Goal: Task Accomplishment & Management: Complete application form

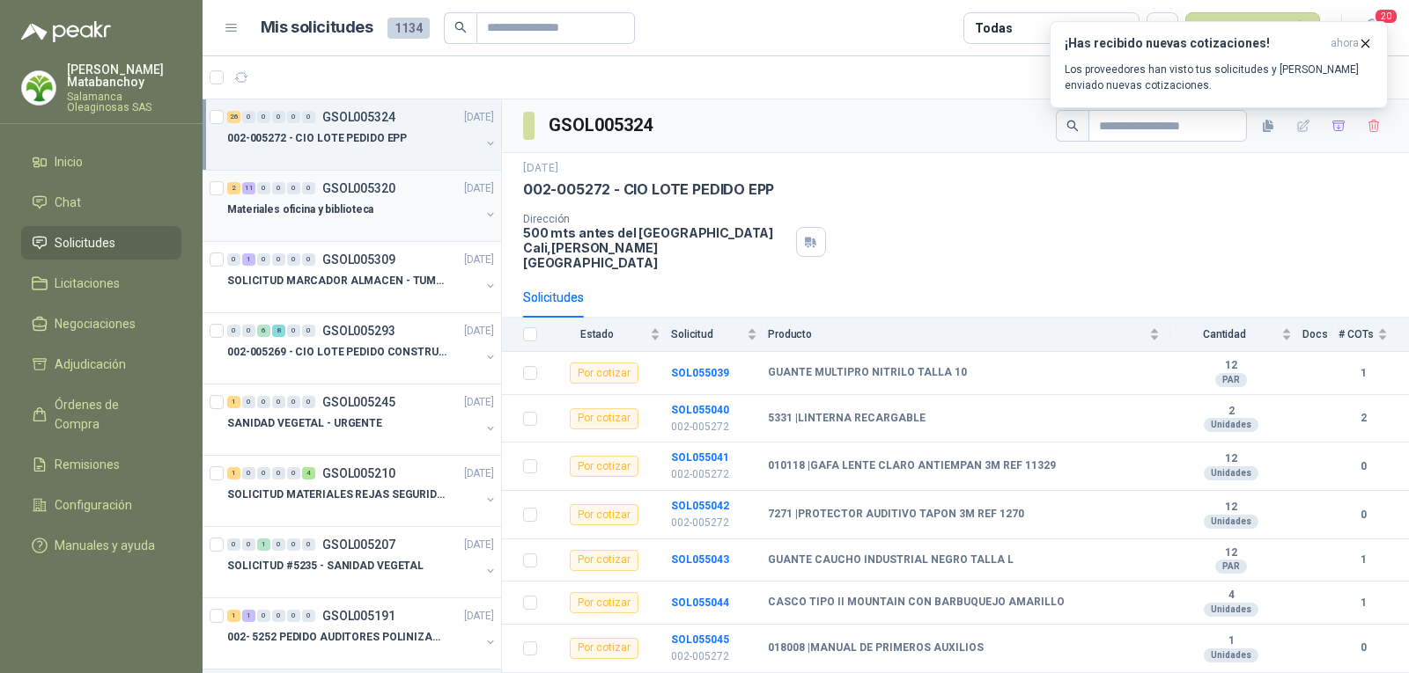
click at [379, 210] on div "Materiales oficina y biblioteca" at bounding box center [353, 209] width 253 height 21
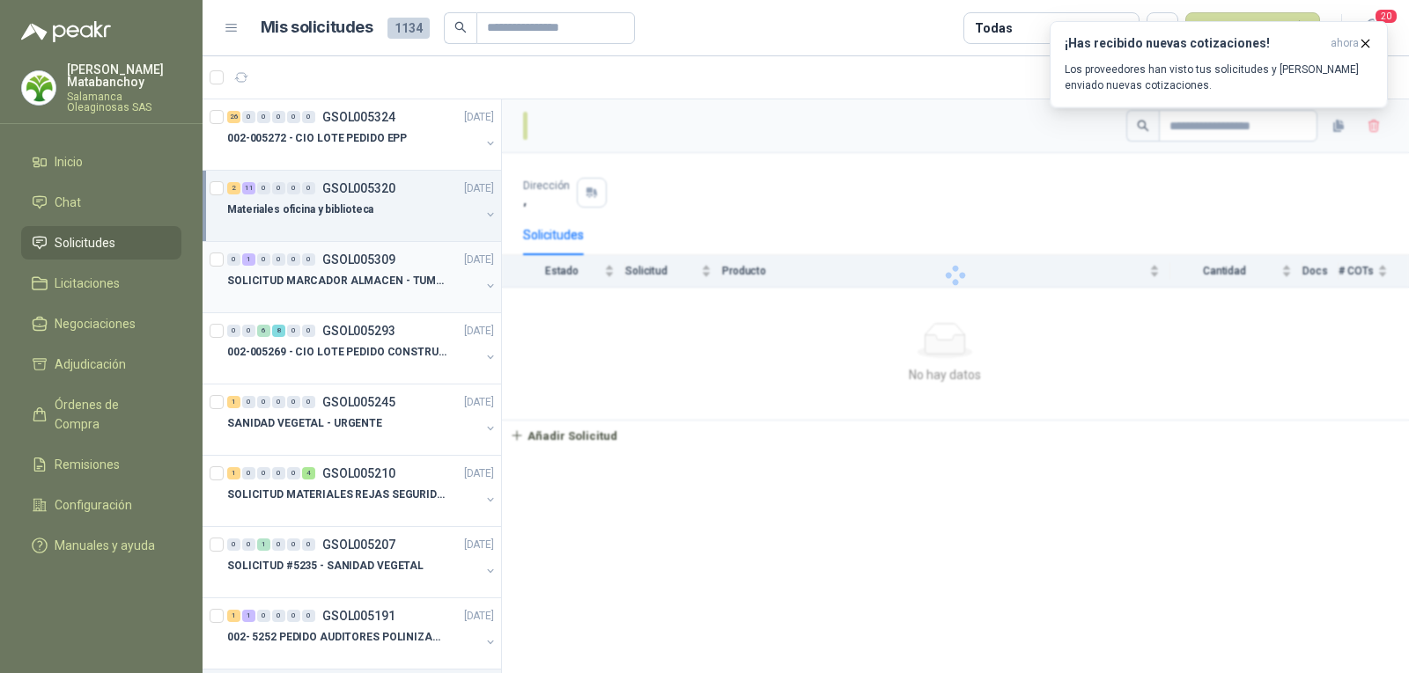
click at [363, 284] on p "SOLICITUD MARCADOR ALMACEN - TUMACO" at bounding box center [336, 281] width 219 height 17
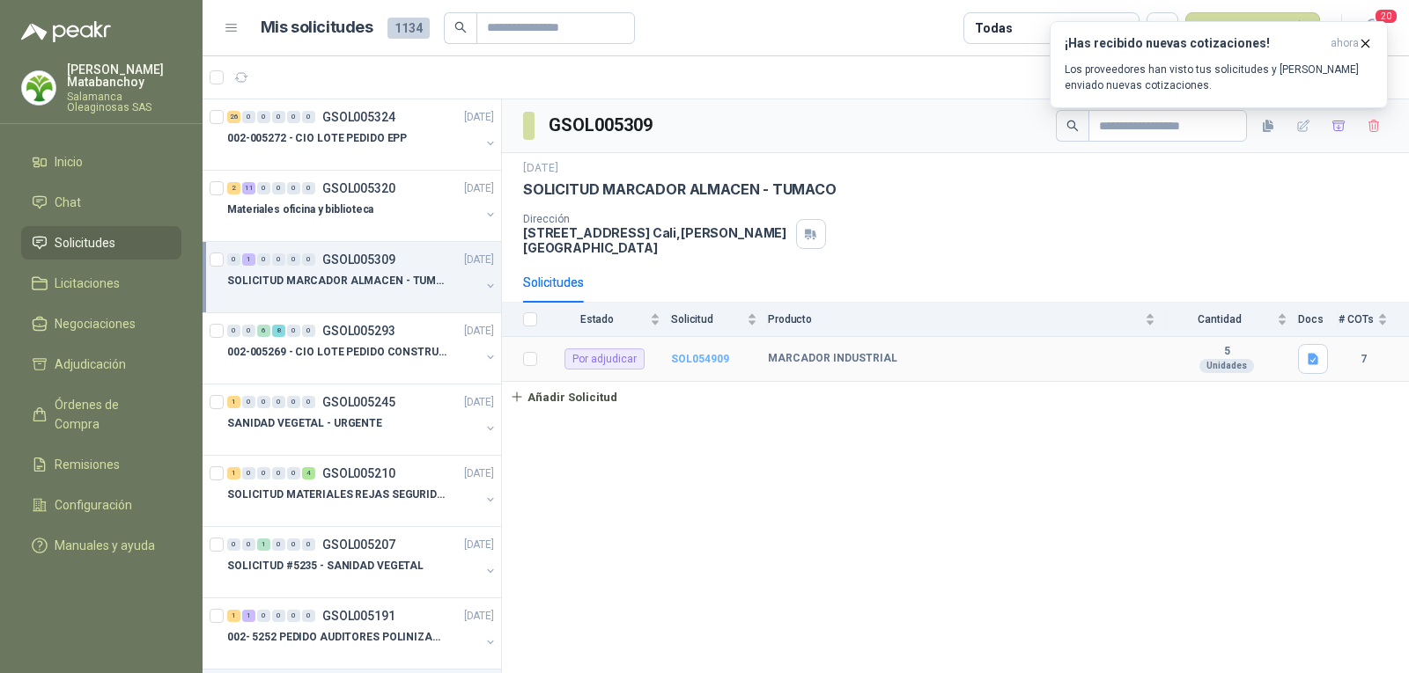
click at [711, 353] on b "SOL054909" at bounding box center [700, 359] width 58 height 12
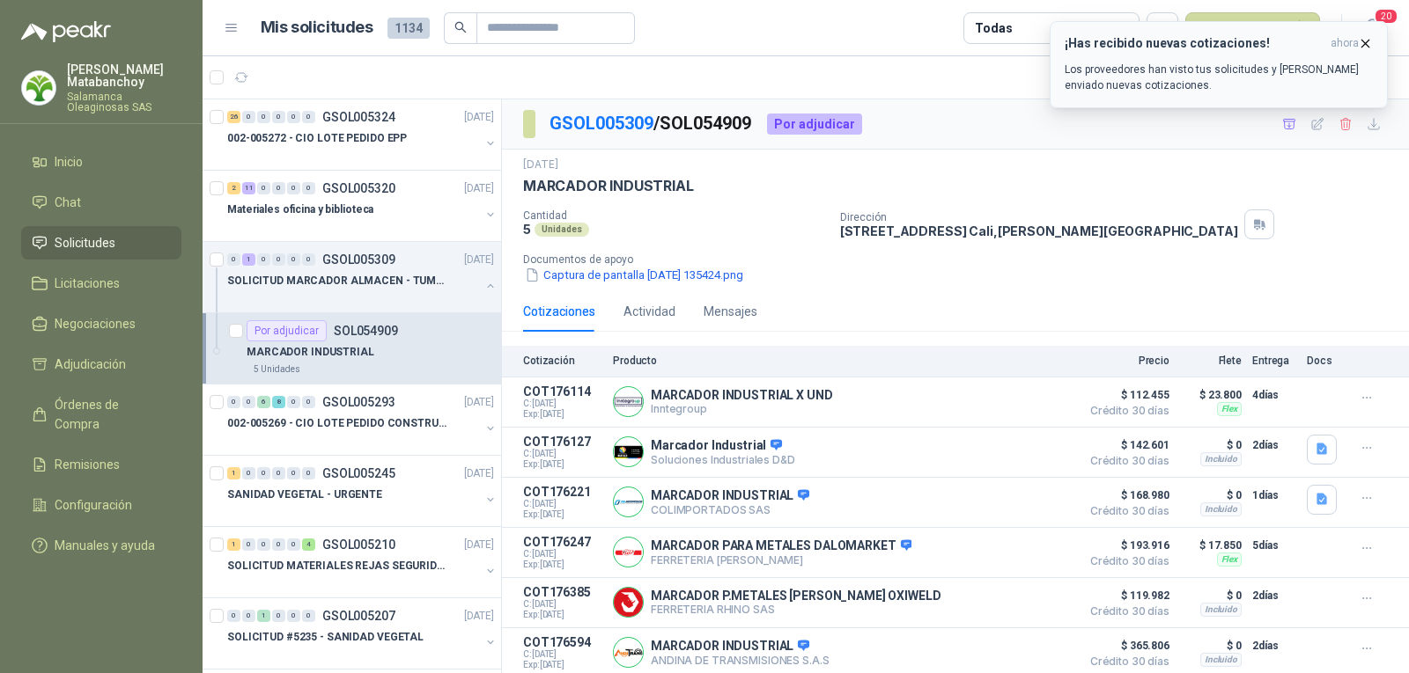
click at [1360, 43] on icon "button" at bounding box center [1364, 43] width 15 height 15
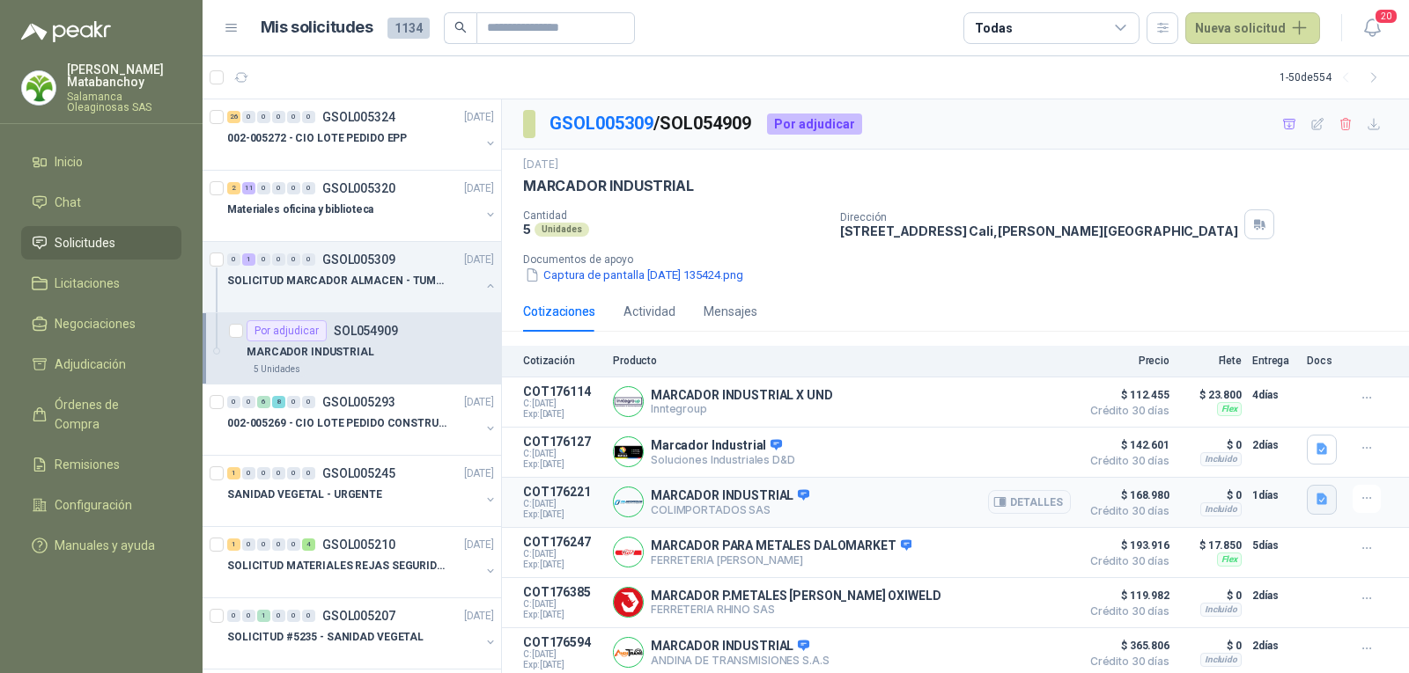
click at [1314, 497] on icon "button" at bounding box center [1321, 499] width 15 height 15
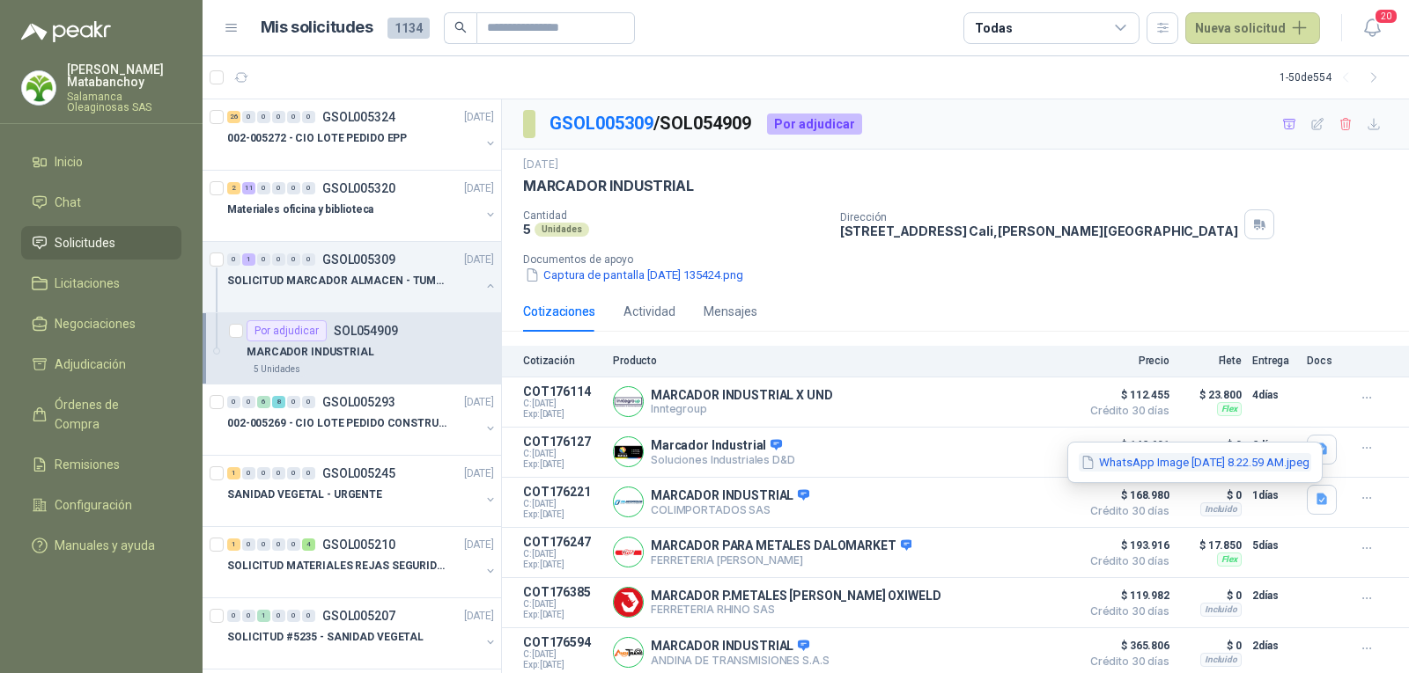
click at [1248, 461] on button "WhatsApp Image [DATE] 8.22.59 AM.jpeg" at bounding box center [1194, 462] width 232 height 18
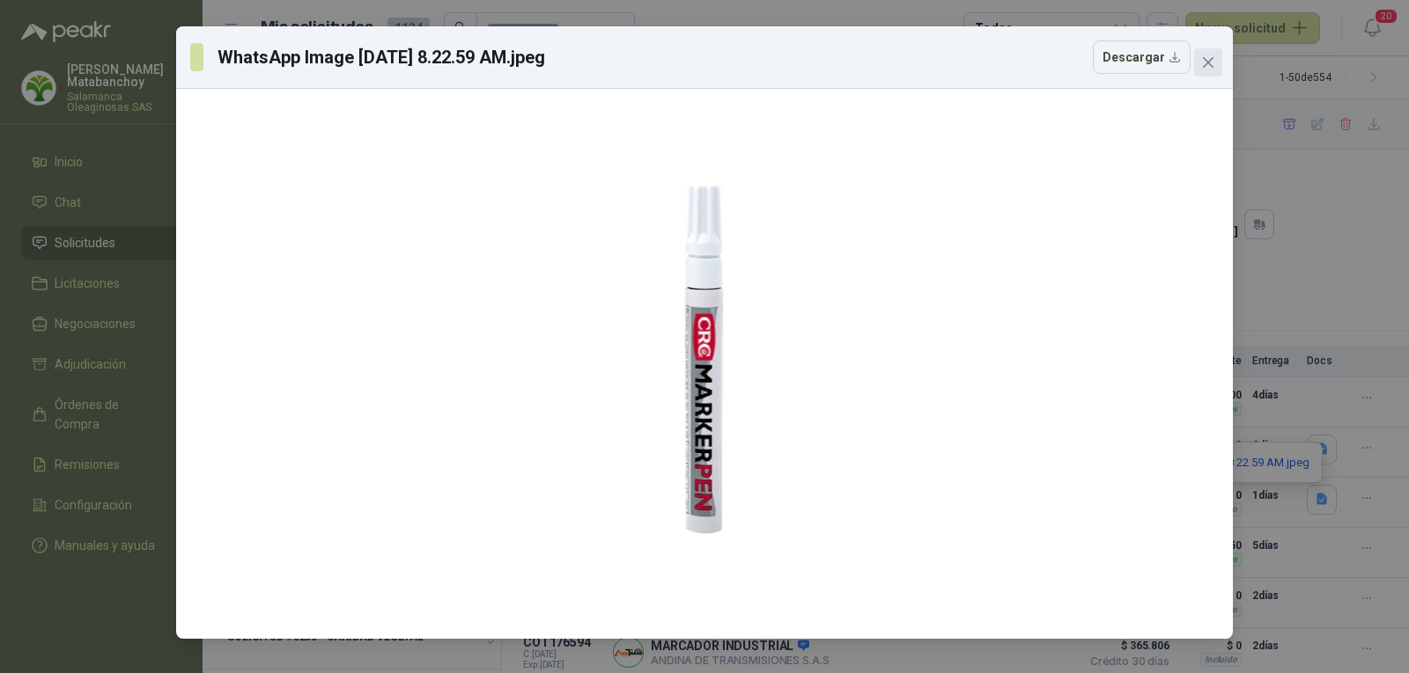
click at [1205, 64] on icon "close" at bounding box center [1208, 62] width 11 height 11
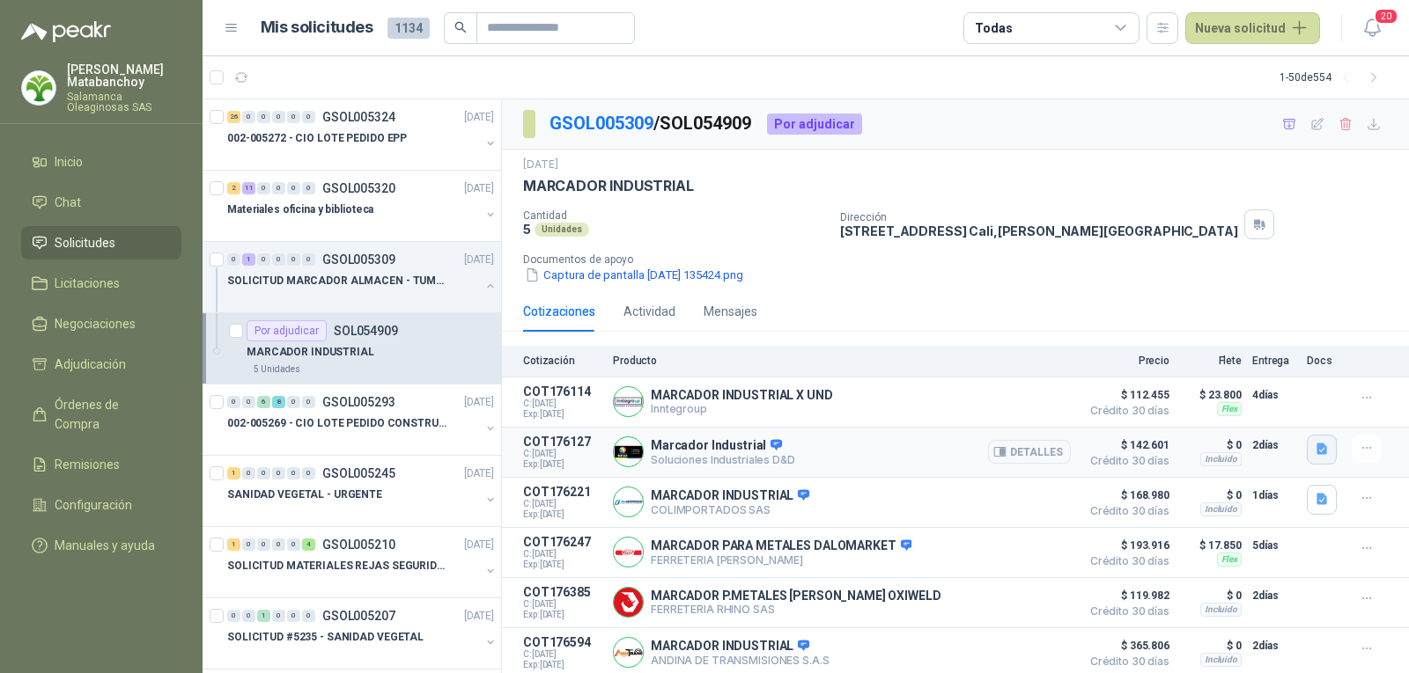
click at [1316, 451] on icon "button" at bounding box center [1321, 449] width 11 height 11
click at [1203, 424] on div "WhatsApp Image [DATE] 3.23.41 PM.jpeg" at bounding box center [1194, 411] width 255 height 41
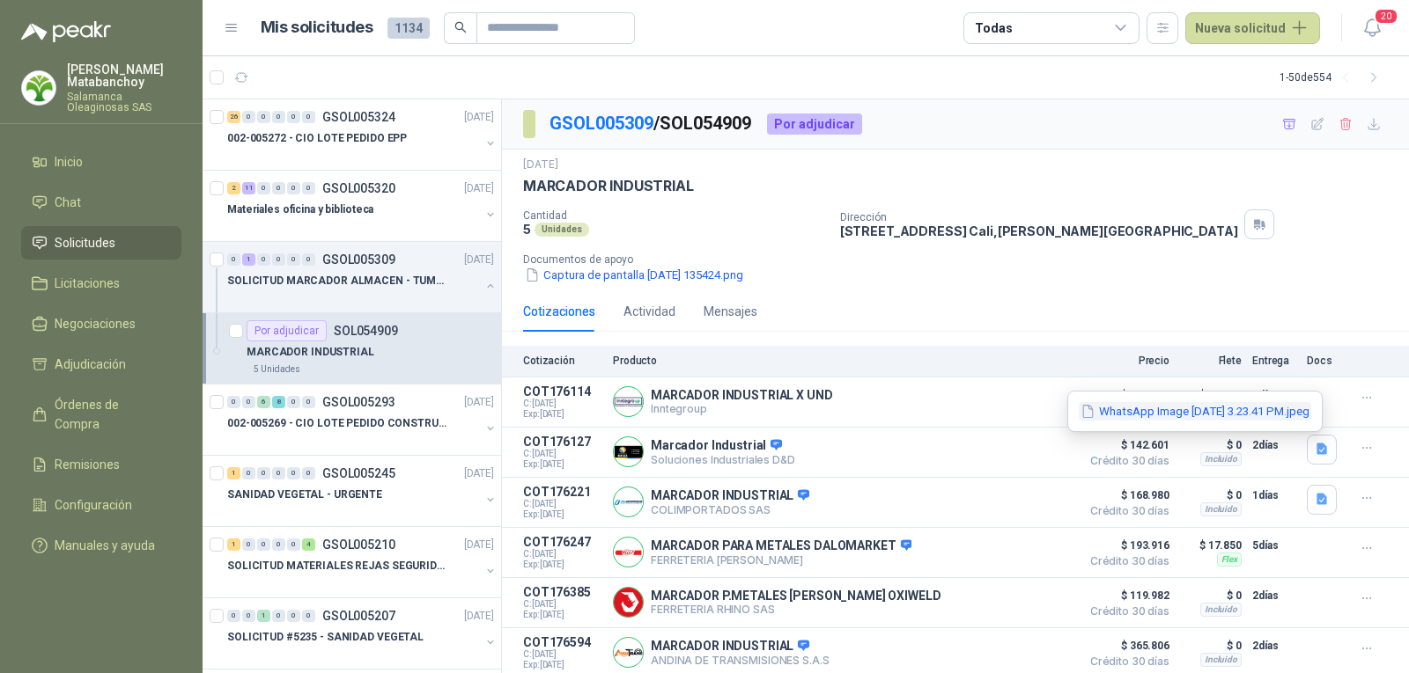
click at [1203, 417] on button "WhatsApp Image [DATE] 3.23.41 PM.jpeg" at bounding box center [1194, 411] width 232 height 18
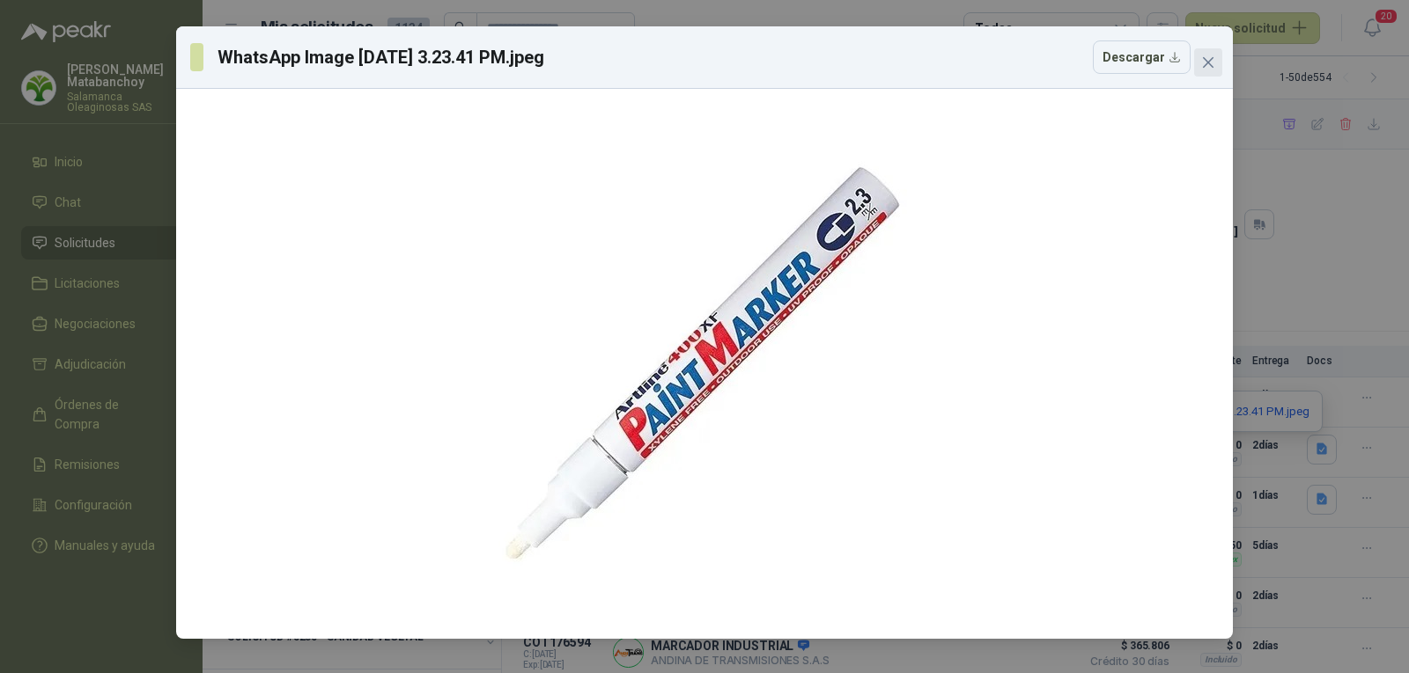
click at [1204, 68] on icon "close" at bounding box center [1208, 62] width 14 height 14
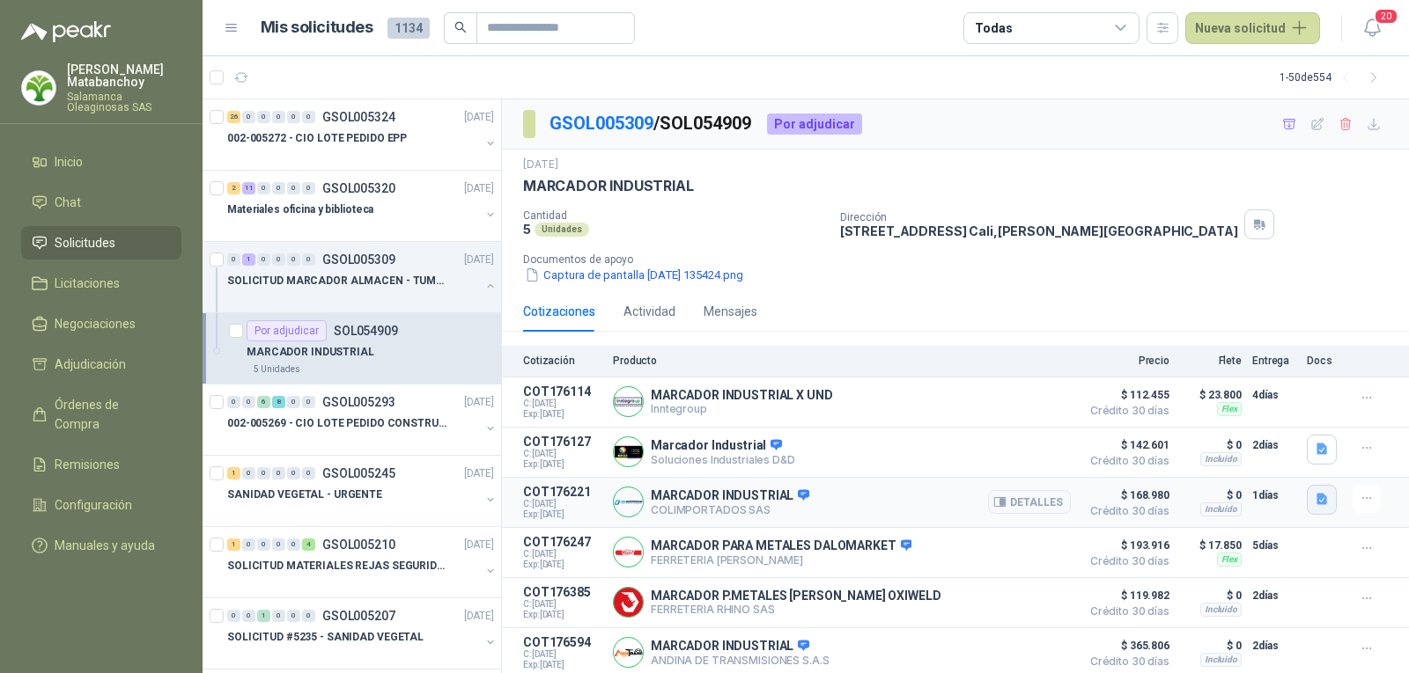
click at [1314, 507] on icon "button" at bounding box center [1321, 499] width 15 height 15
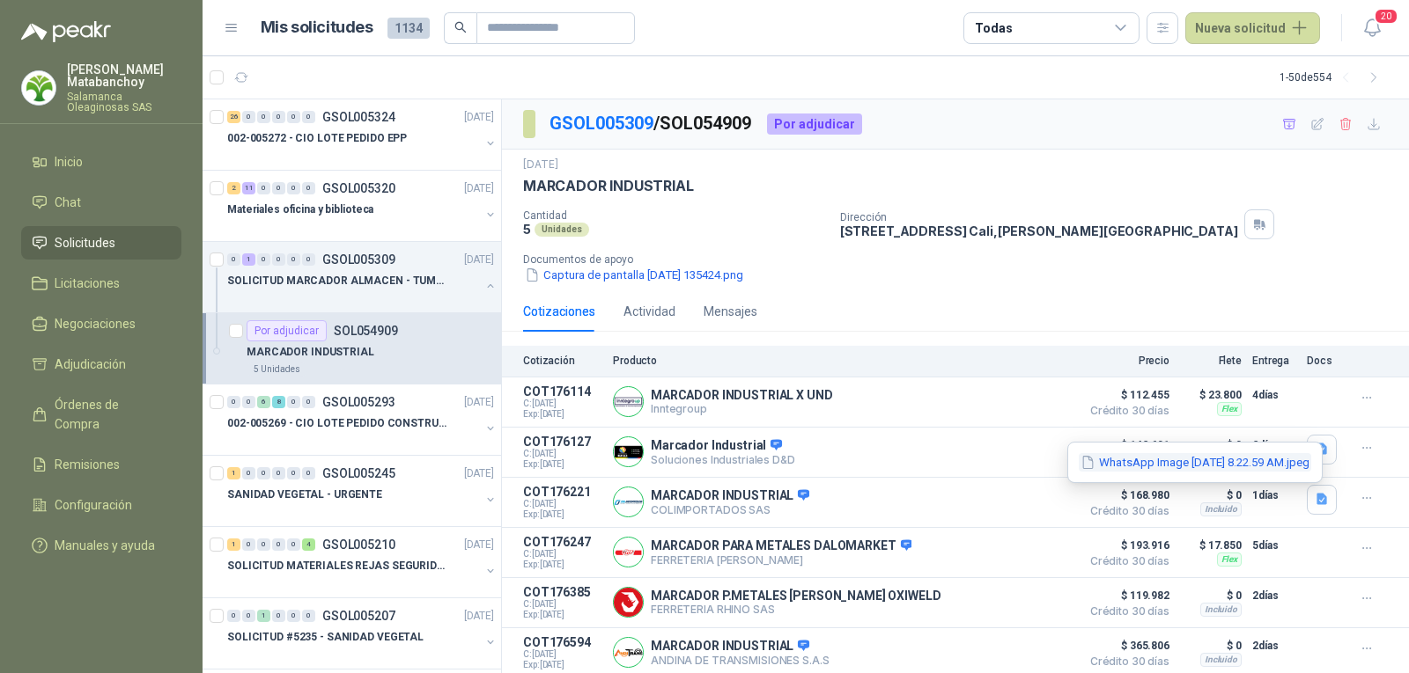
click at [1266, 469] on button "WhatsApp Image [DATE] 8.22.59 AM.jpeg" at bounding box center [1194, 462] width 232 height 18
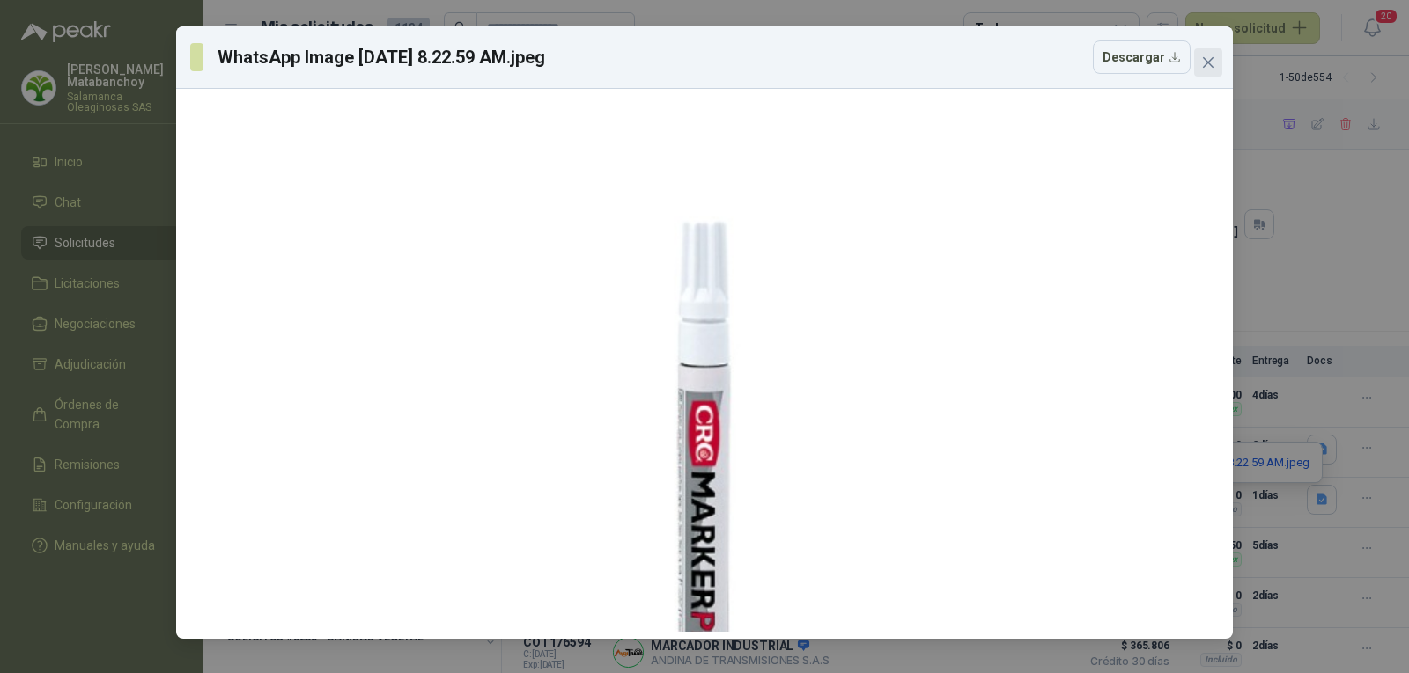
click at [1209, 67] on icon "close" at bounding box center [1208, 62] width 14 height 14
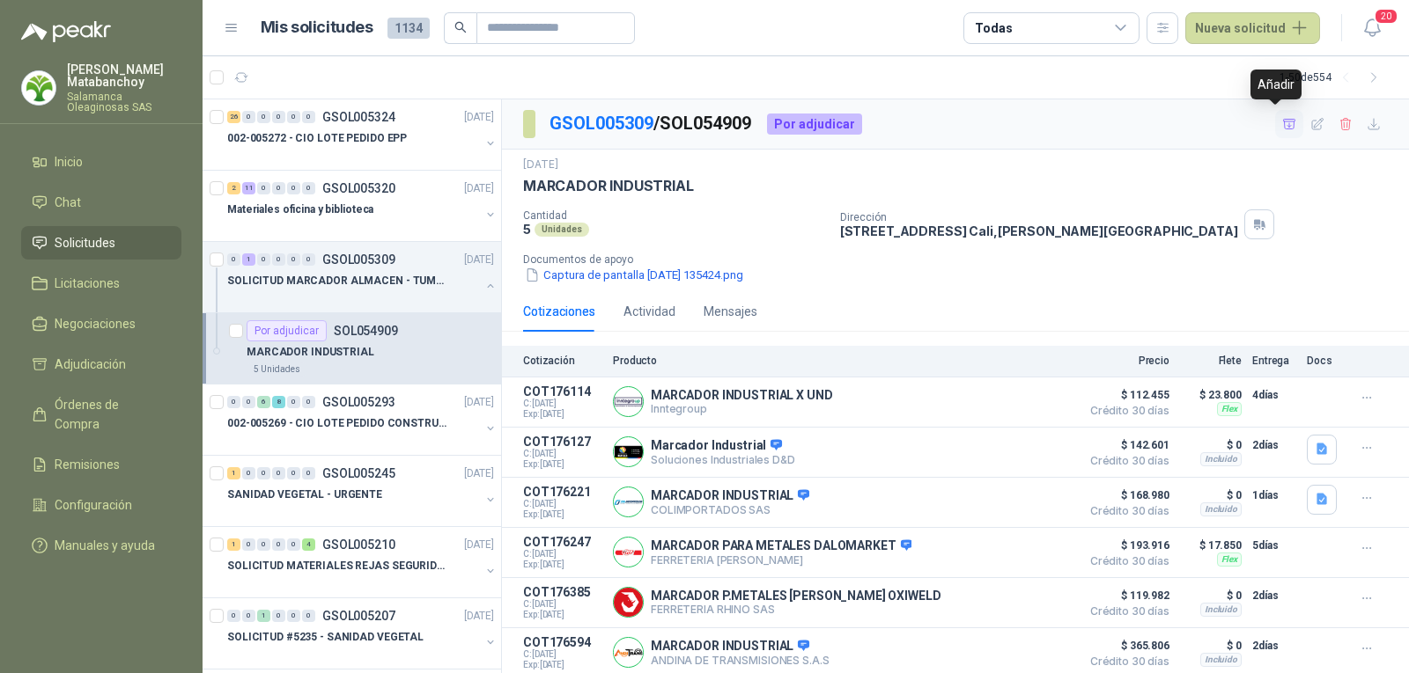
click at [1275, 121] on button "button" at bounding box center [1289, 124] width 28 height 28
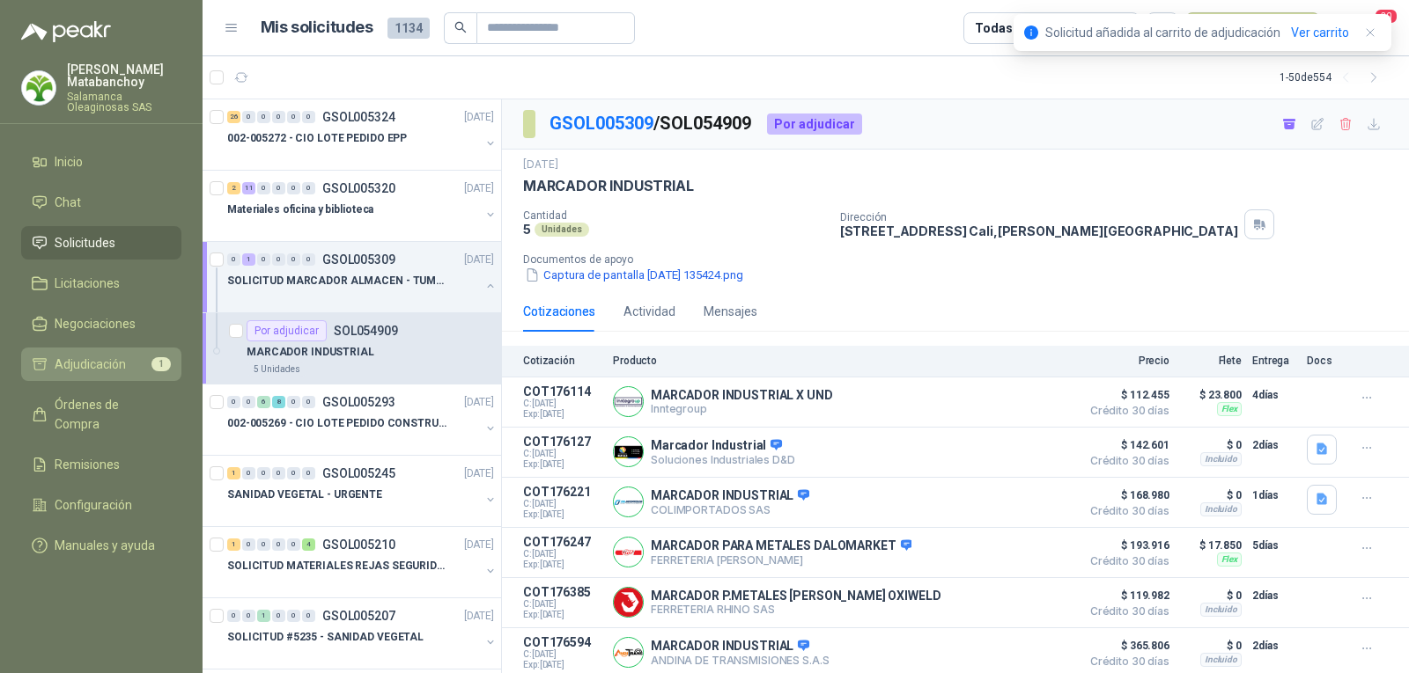
click at [91, 366] on span "Adjudicación" at bounding box center [90, 364] width 71 height 19
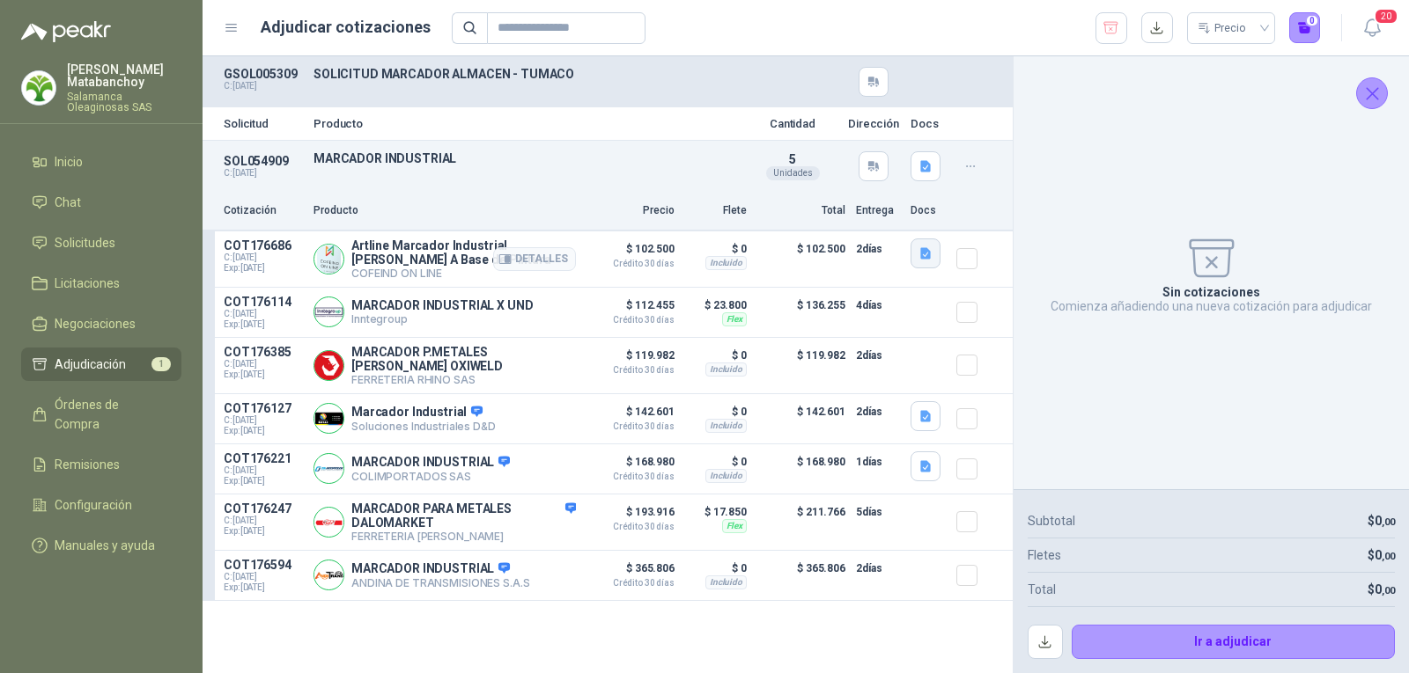
click at [925, 257] on icon "button" at bounding box center [925, 252] width 11 height 11
click at [880, 211] on button "detall_artline.JPG" at bounding box center [853, 214] width 113 height 18
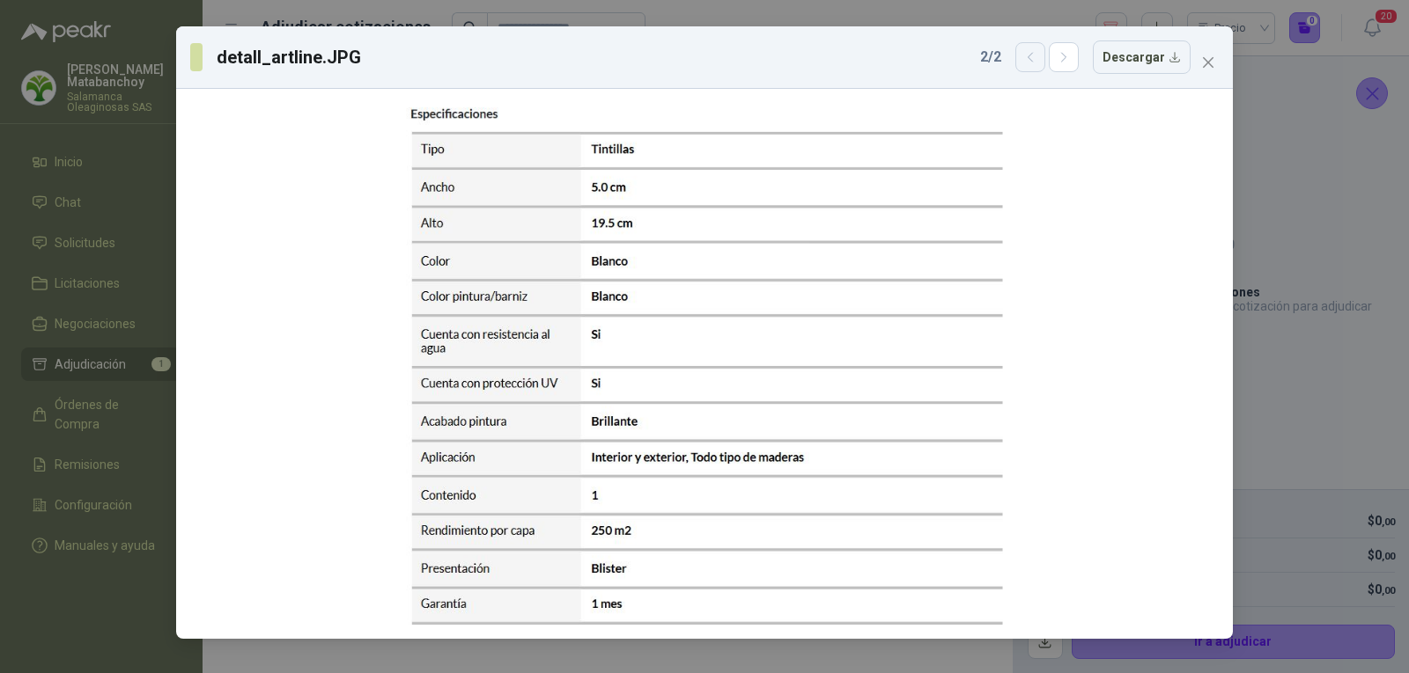
click at [1037, 53] on icon "button" at bounding box center [1030, 57] width 15 height 15
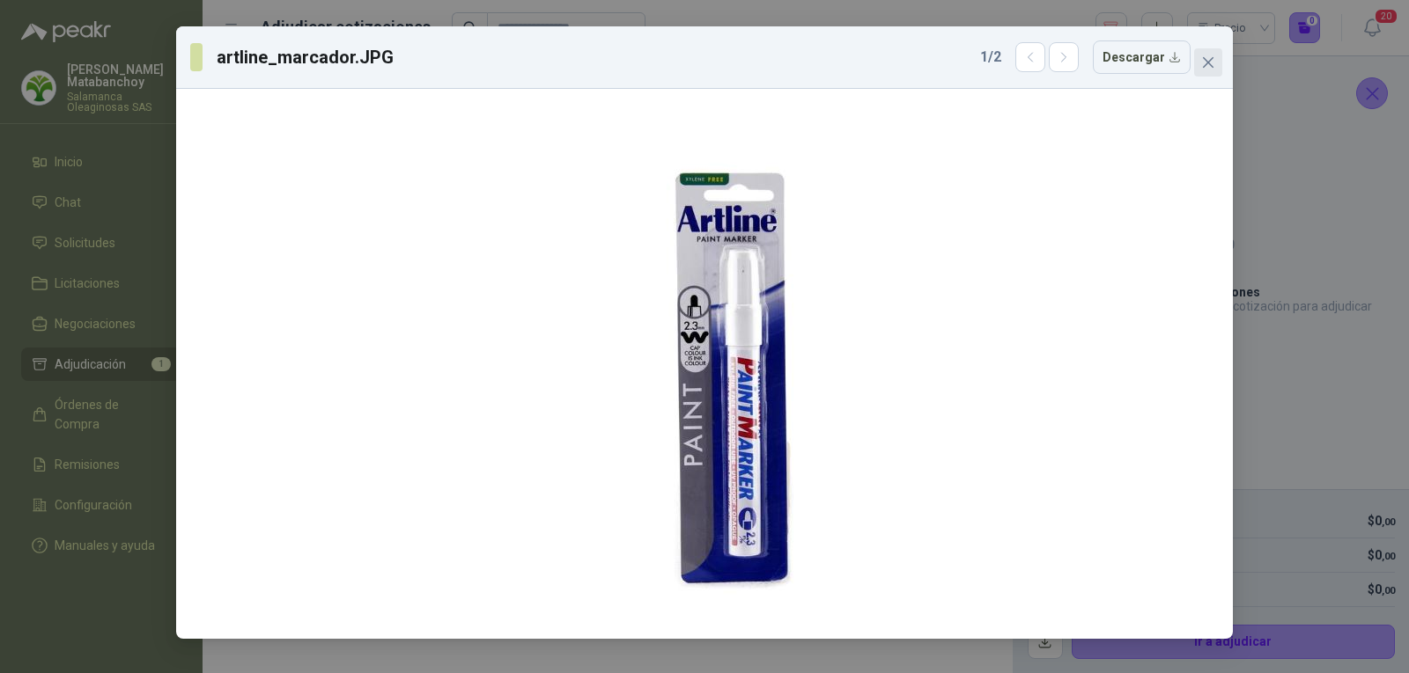
click at [1215, 60] on span "Close" at bounding box center [1208, 62] width 28 height 14
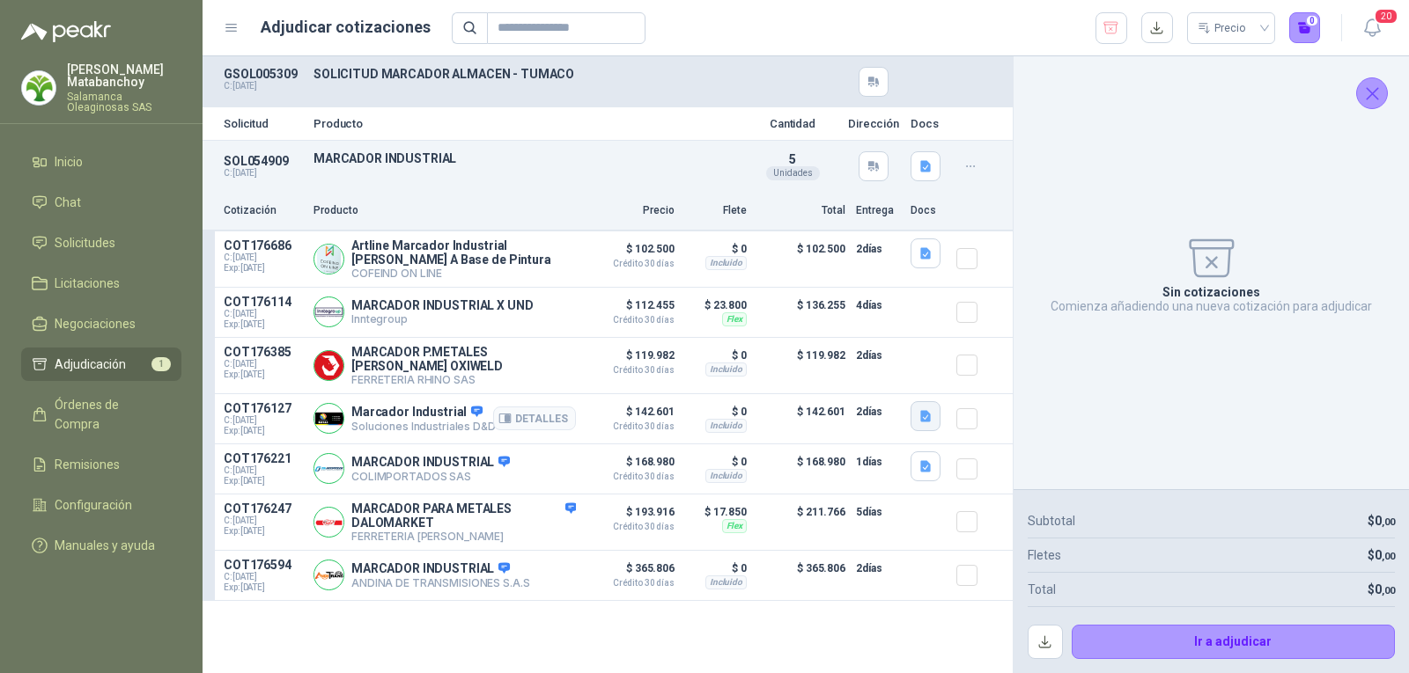
click at [914, 418] on button "button" at bounding box center [925, 416] width 30 height 30
click at [861, 380] on button "WhatsApp Image [DATE] 3.23.41 PM.jpeg" at bounding box center [812, 381] width 232 height 18
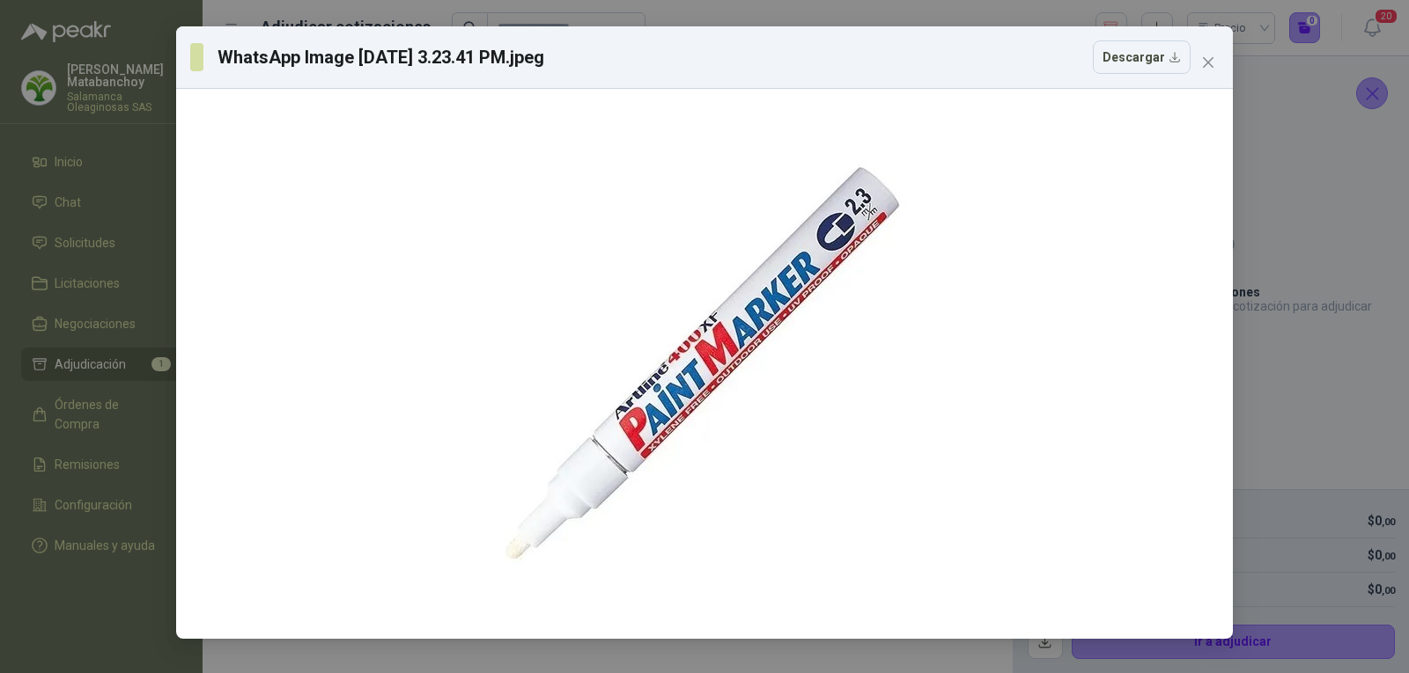
drag, startPoint x: 1217, startPoint y: 61, endPoint x: 1081, endPoint y: 135, distance: 154.4
click at [1218, 61] on span "Close" at bounding box center [1208, 62] width 28 height 14
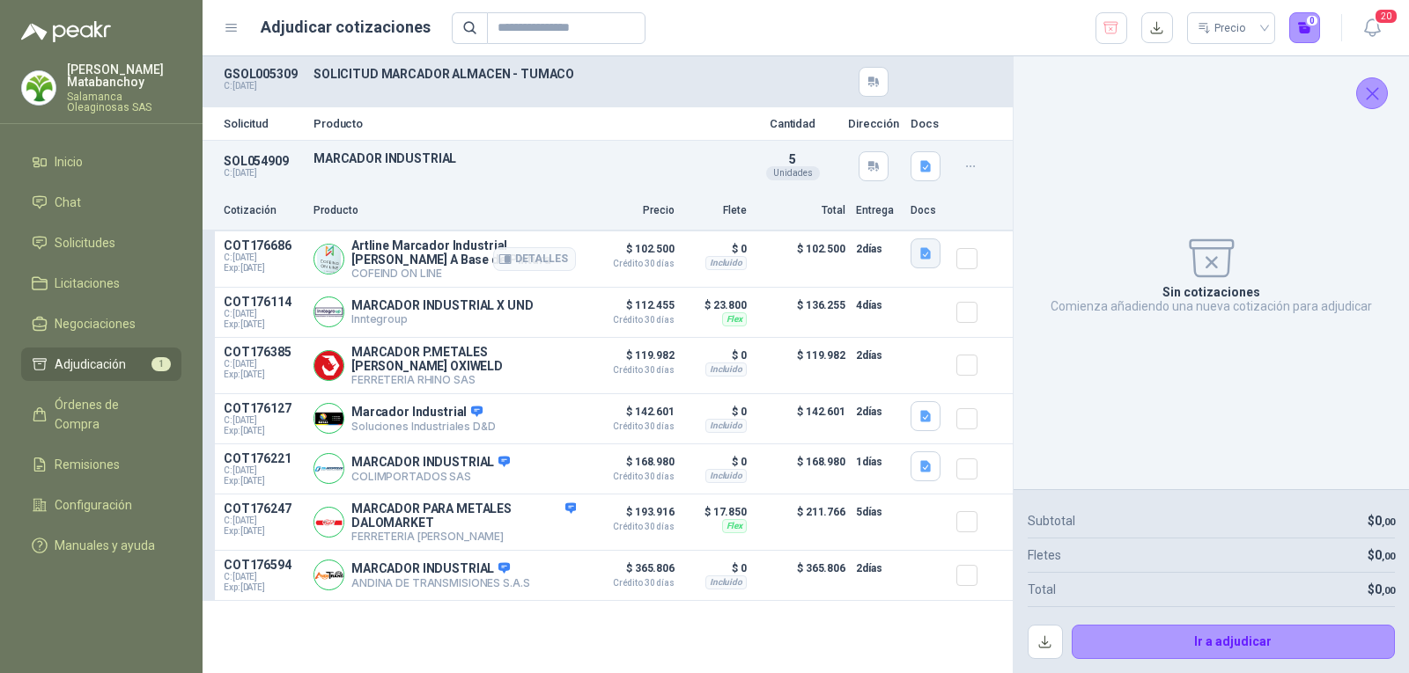
click at [911, 264] on button "button" at bounding box center [925, 254] width 30 height 30
click at [869, 202] on button "artline_marcador.JPG" at bounding box center [863, 197] width 132 height 18
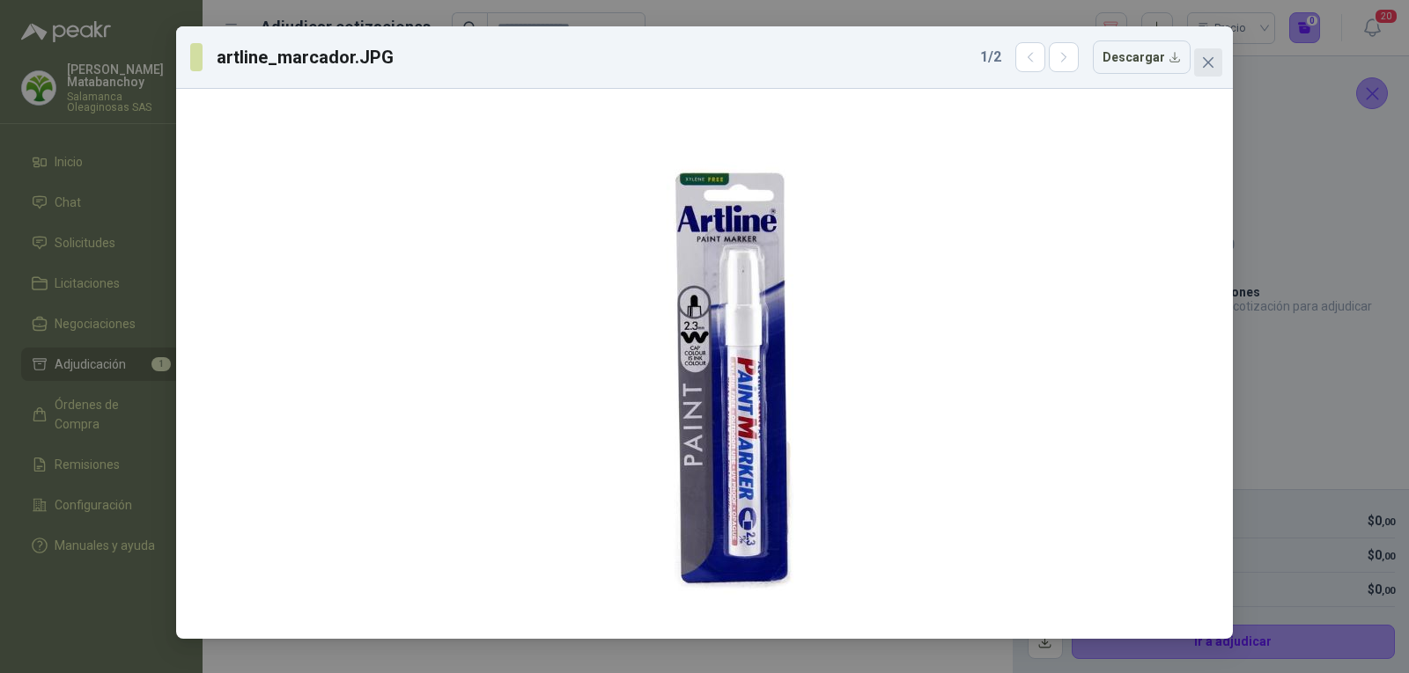
click at [1219, 56] on span "Close" at bounding box center [1208, 62] width 28 height 14
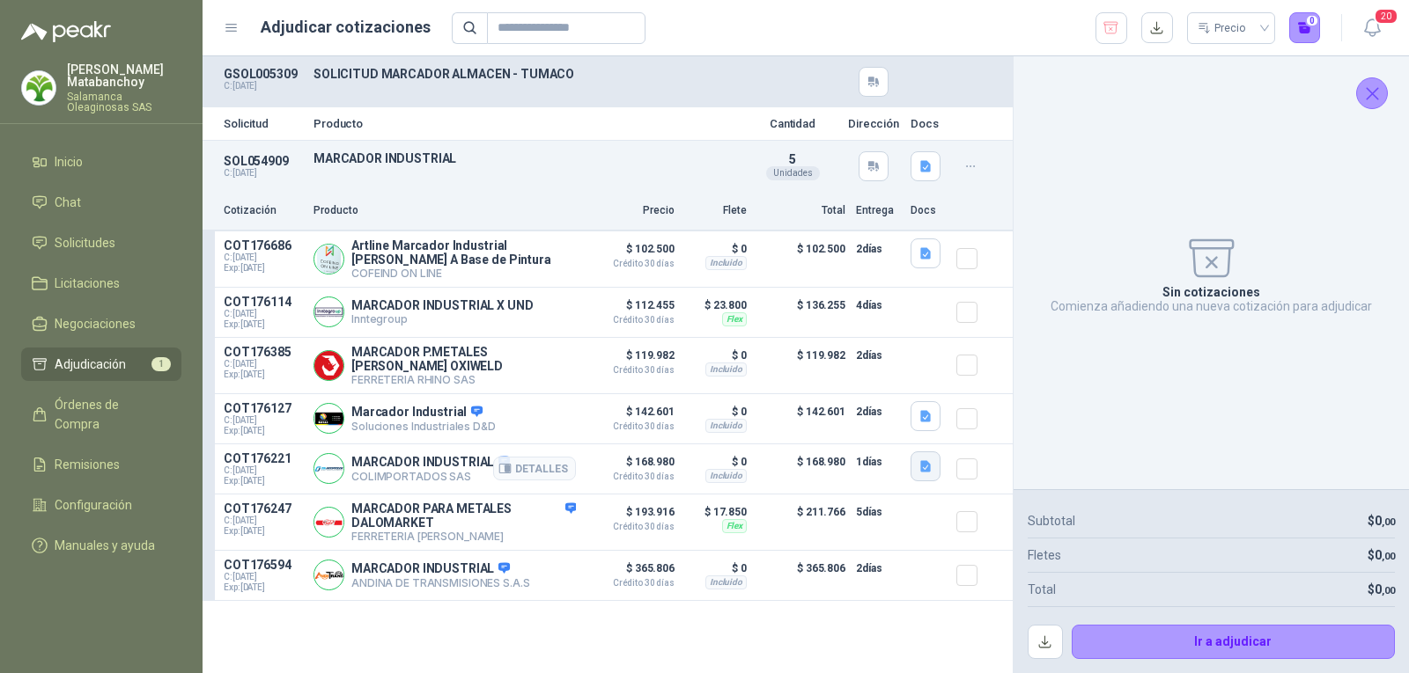
click at [923, 468] on icon "button" at bounding box center [925, 465] width 11 height 11
click at [872, 424] on button "WhatsApp Image [DATE] 8.22.59 AM.jpeg" at bounding box center [812, 432] width 232 height 18
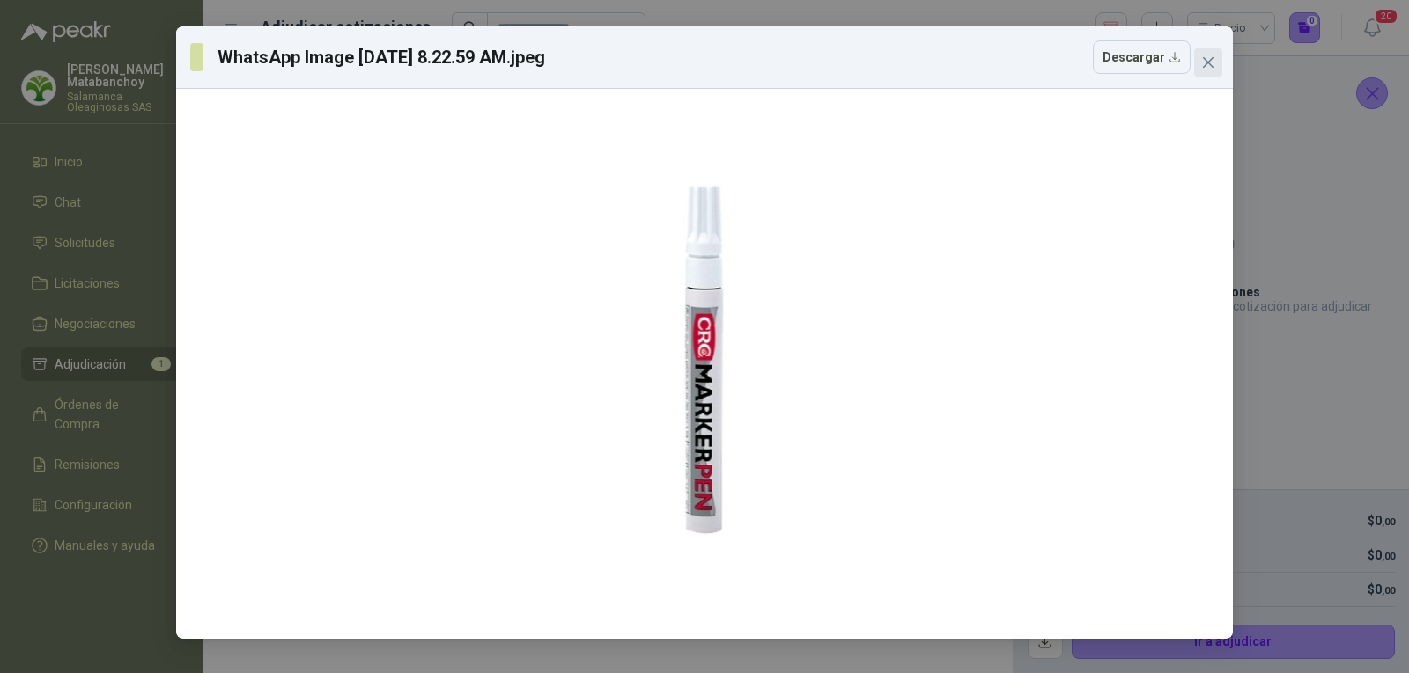
click at [1213, 64] on icon "close" at bounding box center [1208, 62] width 14 height 14
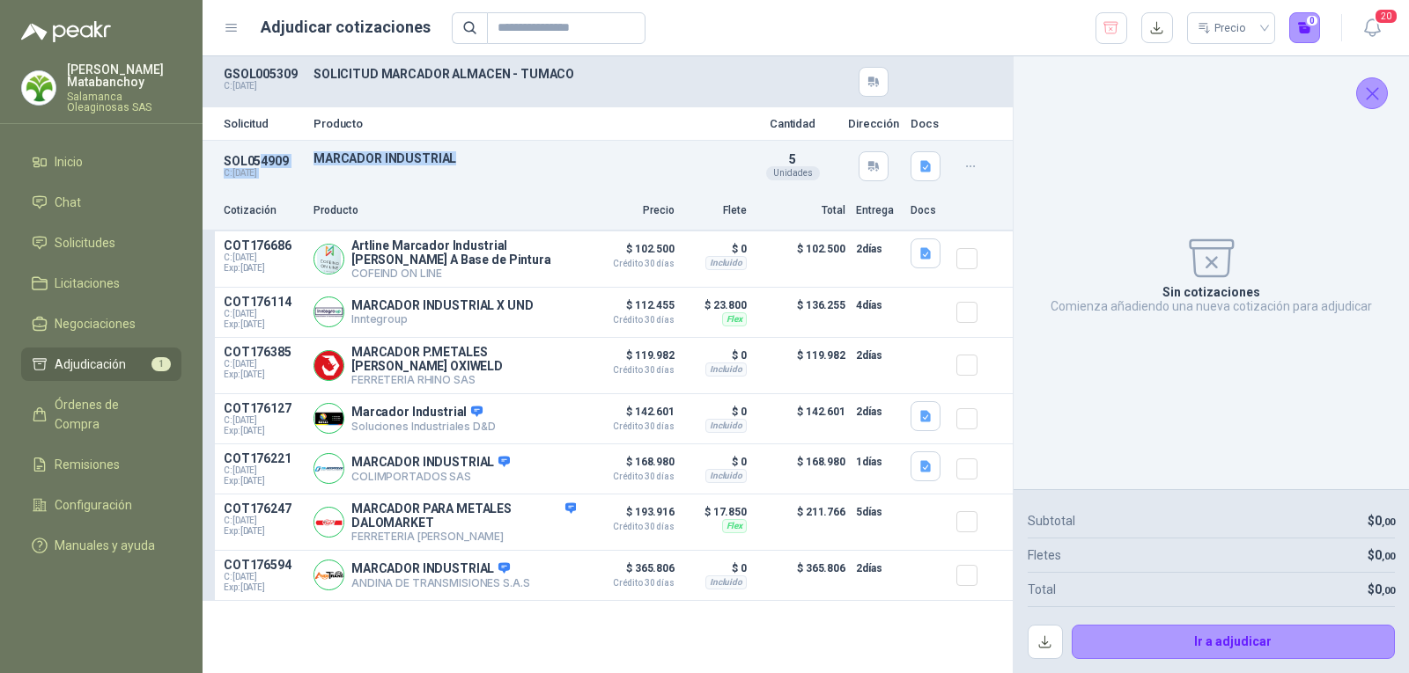
drag, startPoint x: 450, startPoint y: 154, endPoint x: 257, endPoint y: 158, distance: 192.8
click at [257, 158] on div "SOL054909 C: [DATE] MARCADOR INDUSTRIAL Detalles 5 Unidades" at bounding box center [607, 166] width 810 height 51
drag, startPoint x: 576, startPoint y: 107, endPoint x: 324, endPoint y: 202, distance: 268.8
click at [529, 131] on div "Solicitud Producto Cantidad Dirección Docs" at bounding box center [607, 123] width 810 height 33
click at [356, 158] on p "MARCADOR INDUSTRIAL" at bounding box center [525, 158] width 424 height 14
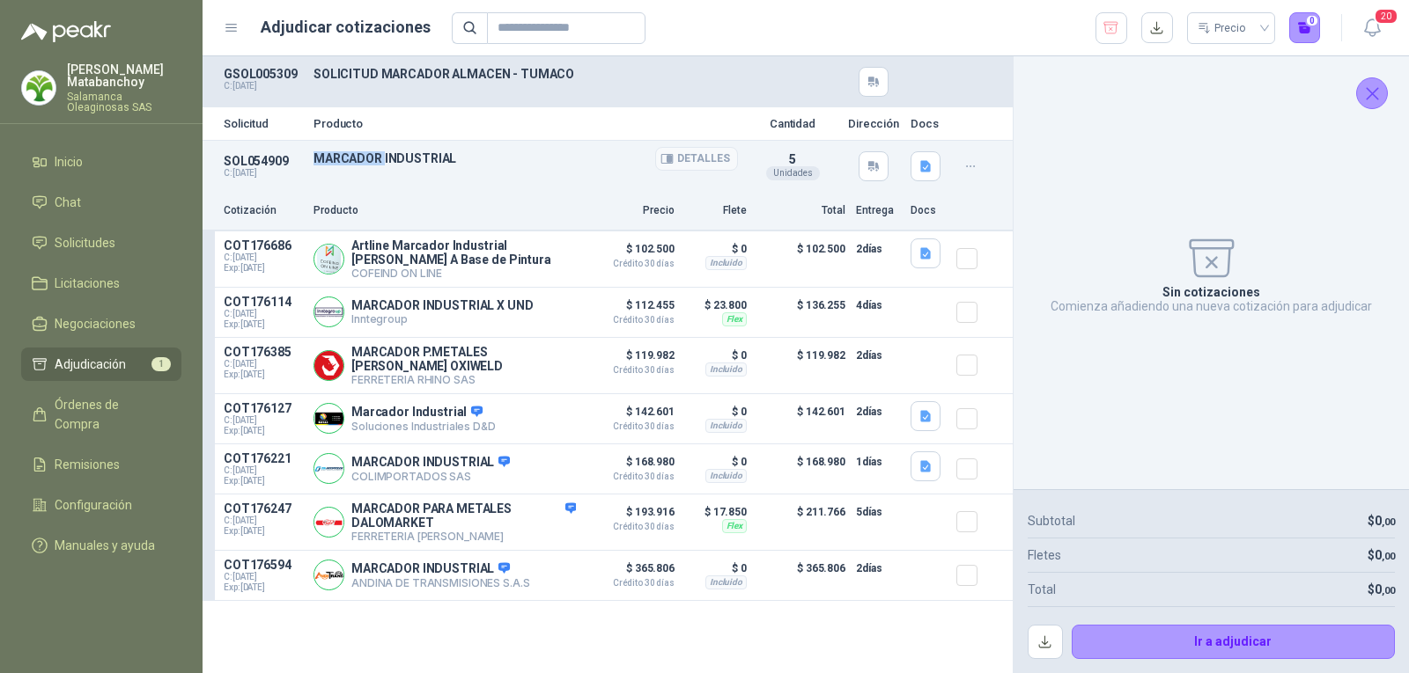
click at [356, 158] on p "MARCADOR INDUSTRIAL" at bounding box center [525, 158] width 424 height 14
copy div "MARCADOR INDUSTRIAL"
click at [494, 169] on div "SOL054909 C: [DATE] MARCADOR INDUSTRIAL Detalles 5 Unidades" at bounding box center [607, 166] width 810 height 51
click at [929, 254] on icon "button" at bounding box center [925, 252] width 11 height 11
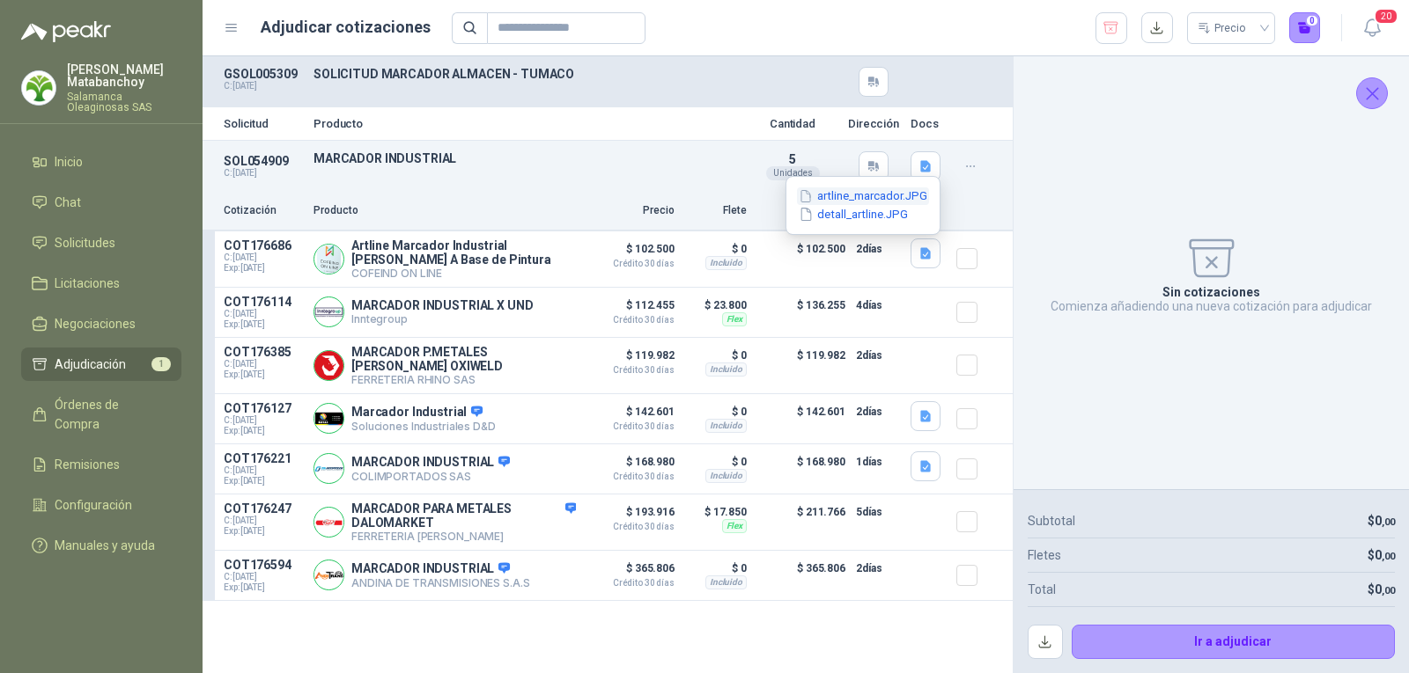
click at [879, 194] on button "artline_marcador.JPG" at bounding box center [863, 197] width 132 height 18
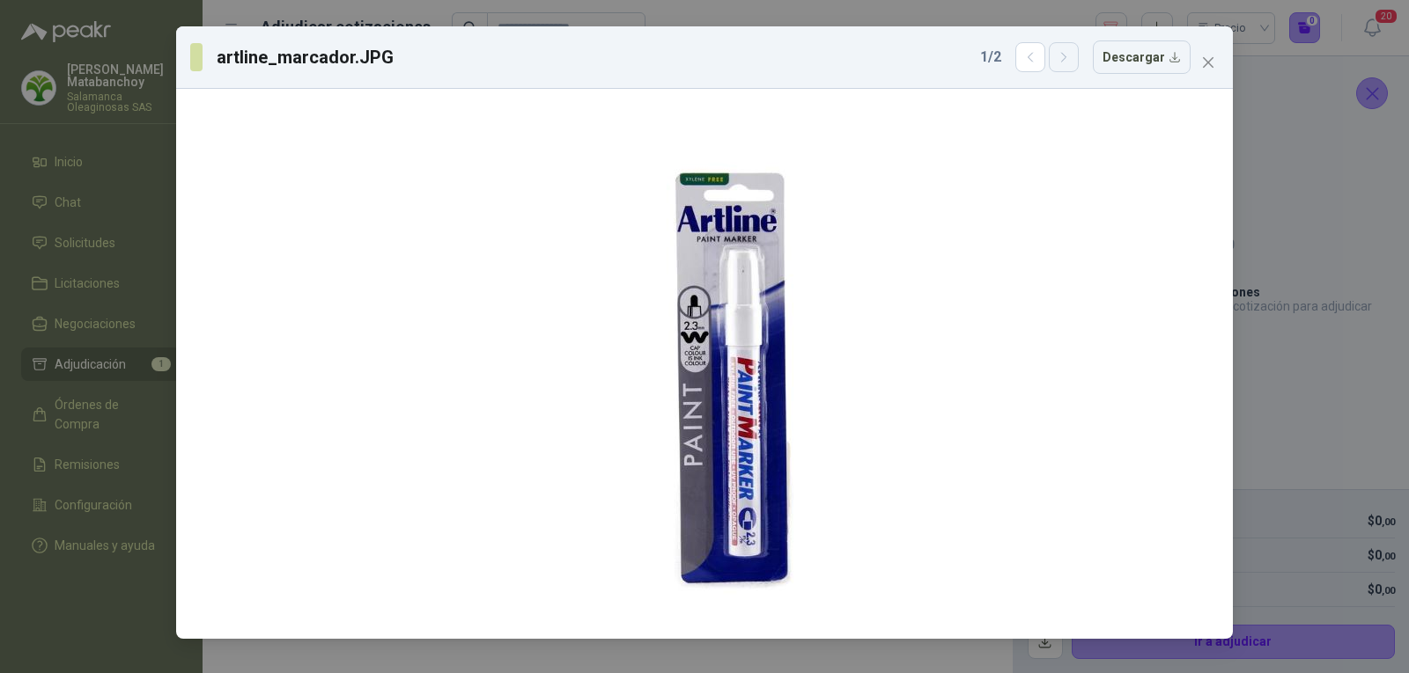
click at [1071, 55] on icon "button" at bounding box center [1063, 57] width 15 height 15
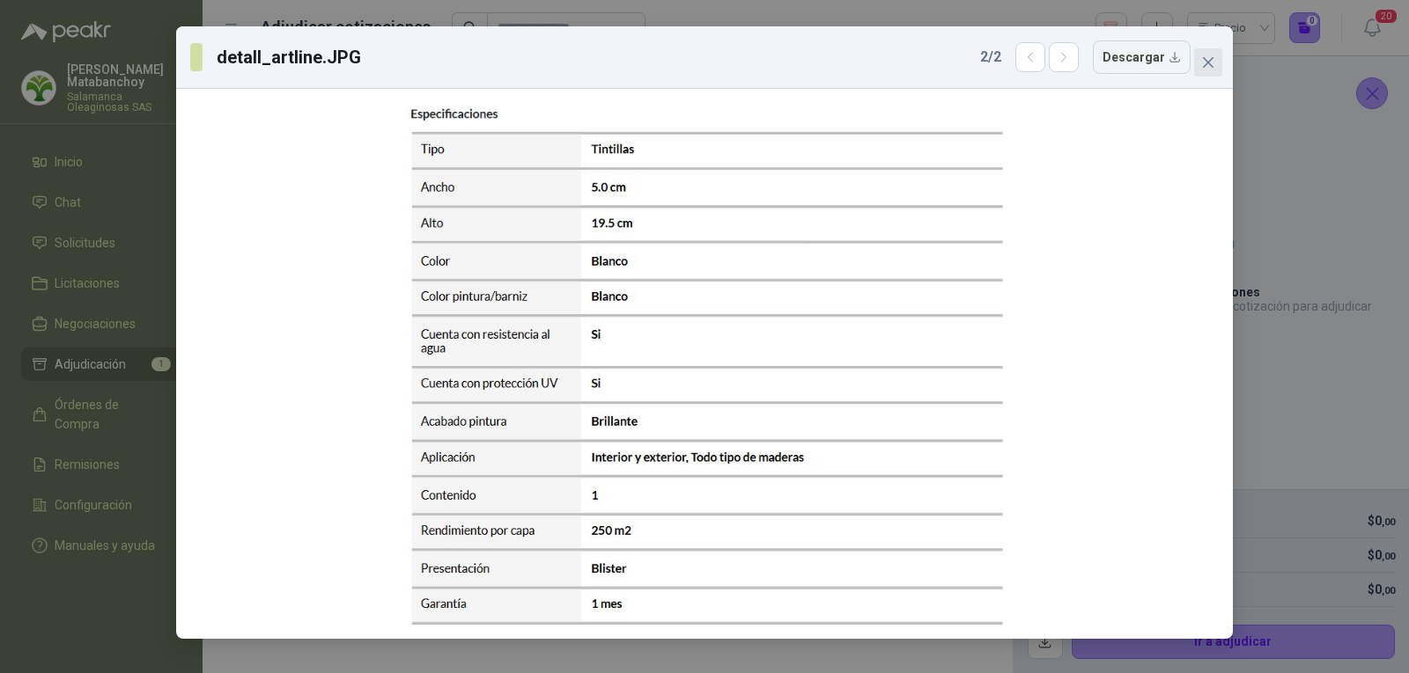
click at [1209, 57] on icon "close" at bounding box center [1208, 62] width 14 height 14
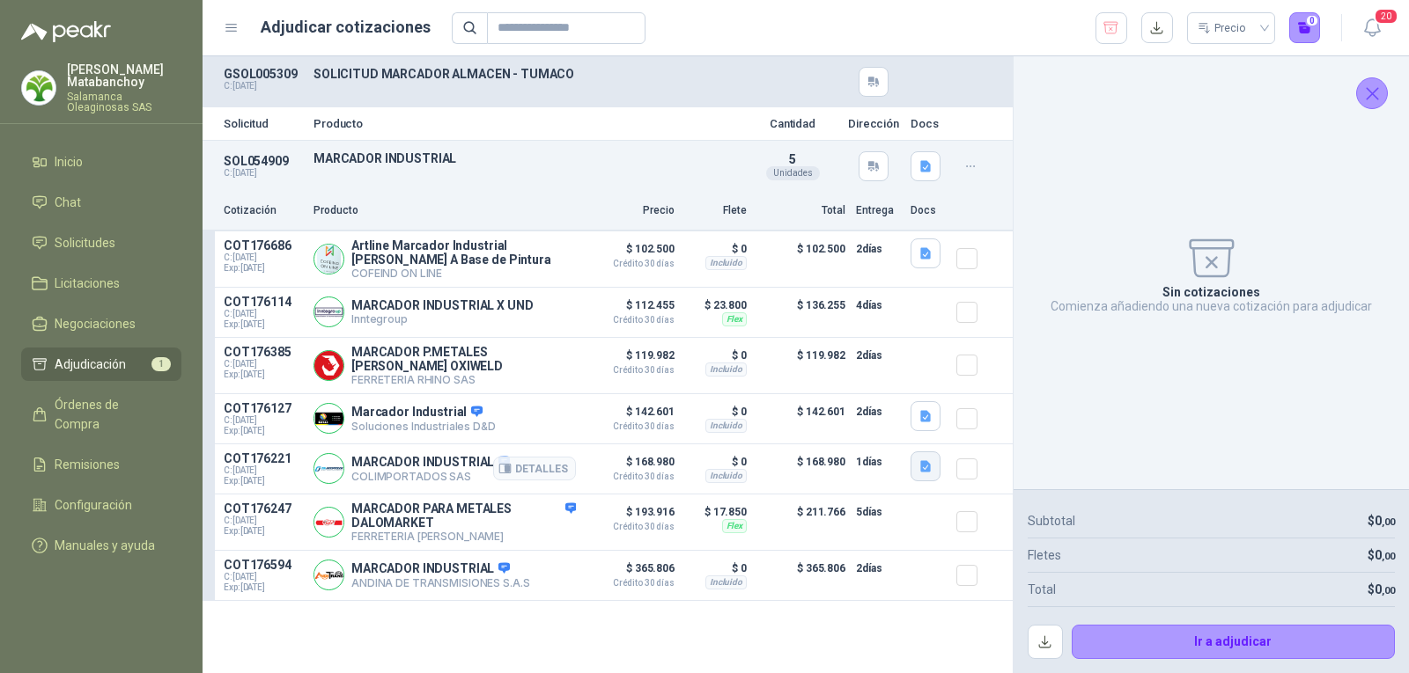
click at [914, 471] on button "button" at bounding box center [925, 467] width 30 height 30
click at [856, 429] on button "WhatsApp Image [DATE] 8.22.59 AM.jpeg" at bounding box center [812, 432] width 232 height 18
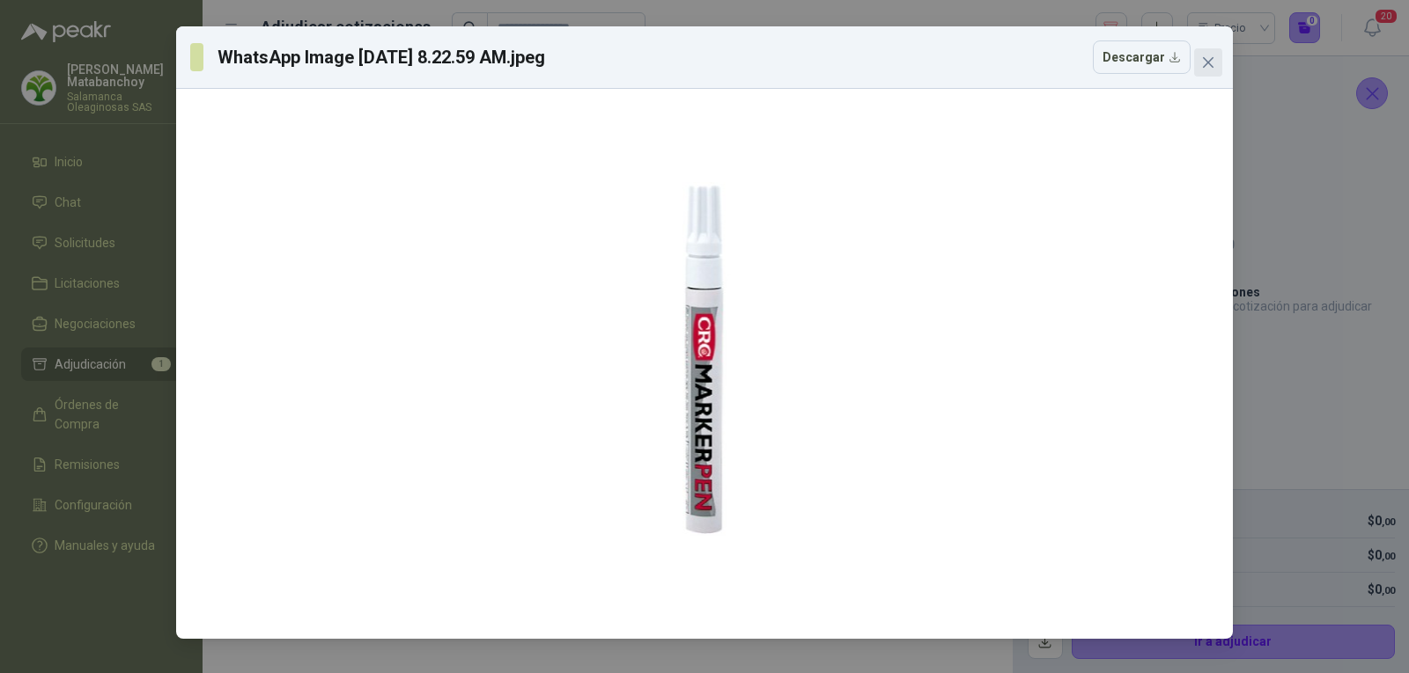
click at [1212, 57] on icon "close" at bounding box center [1208, 62] width 11 height 11
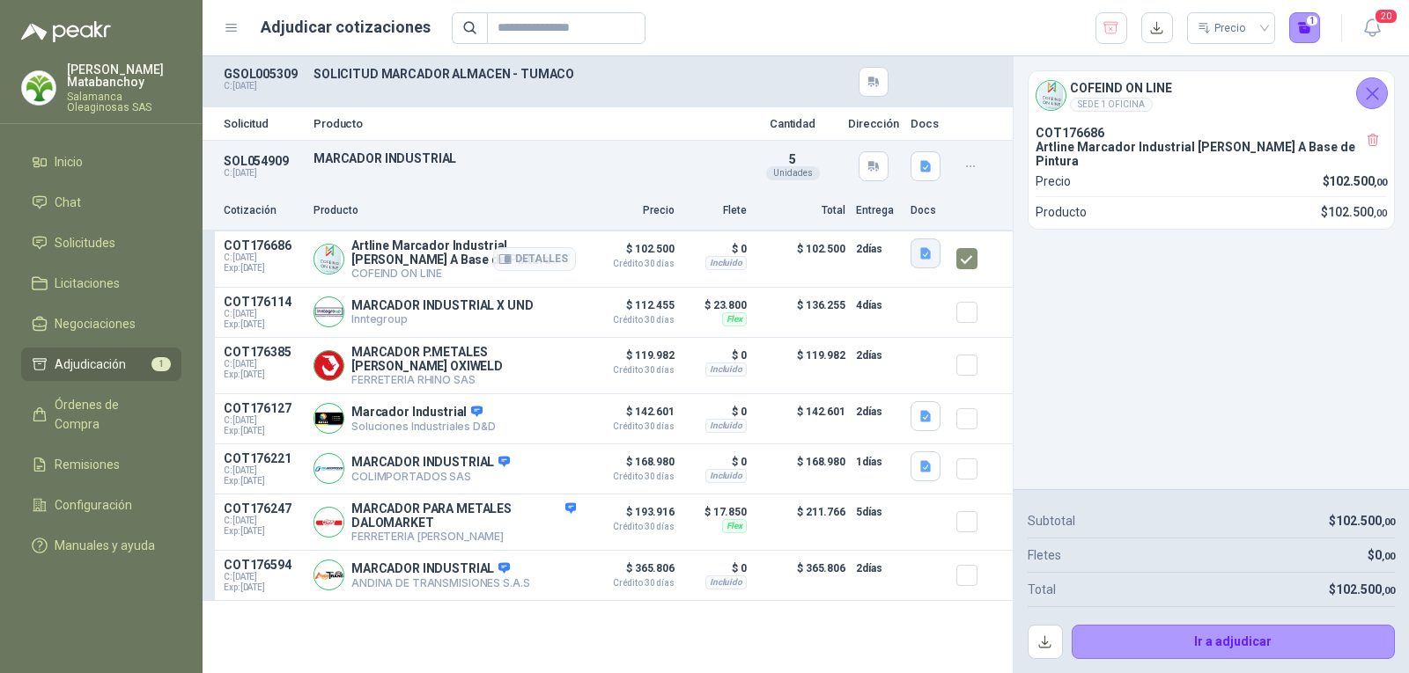
click at [931, 258] on icon "button" at bounding box center [925, 253] width 15 height 15
click at [865, 197] on button "artline_marcador.JPG" at bounding box center [863, 197] width 132 height 18
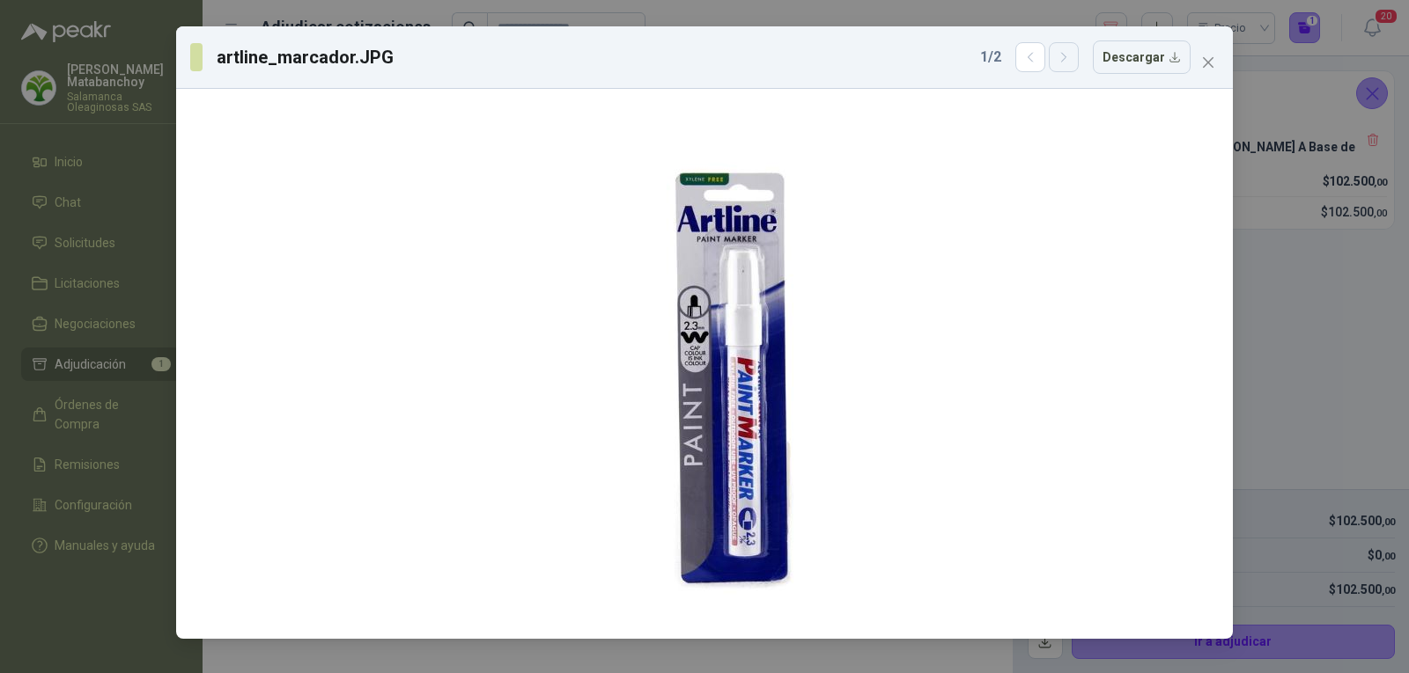
click at [1072, 66] on button "button" at bounding box center [1063, 57] width 30 height 30
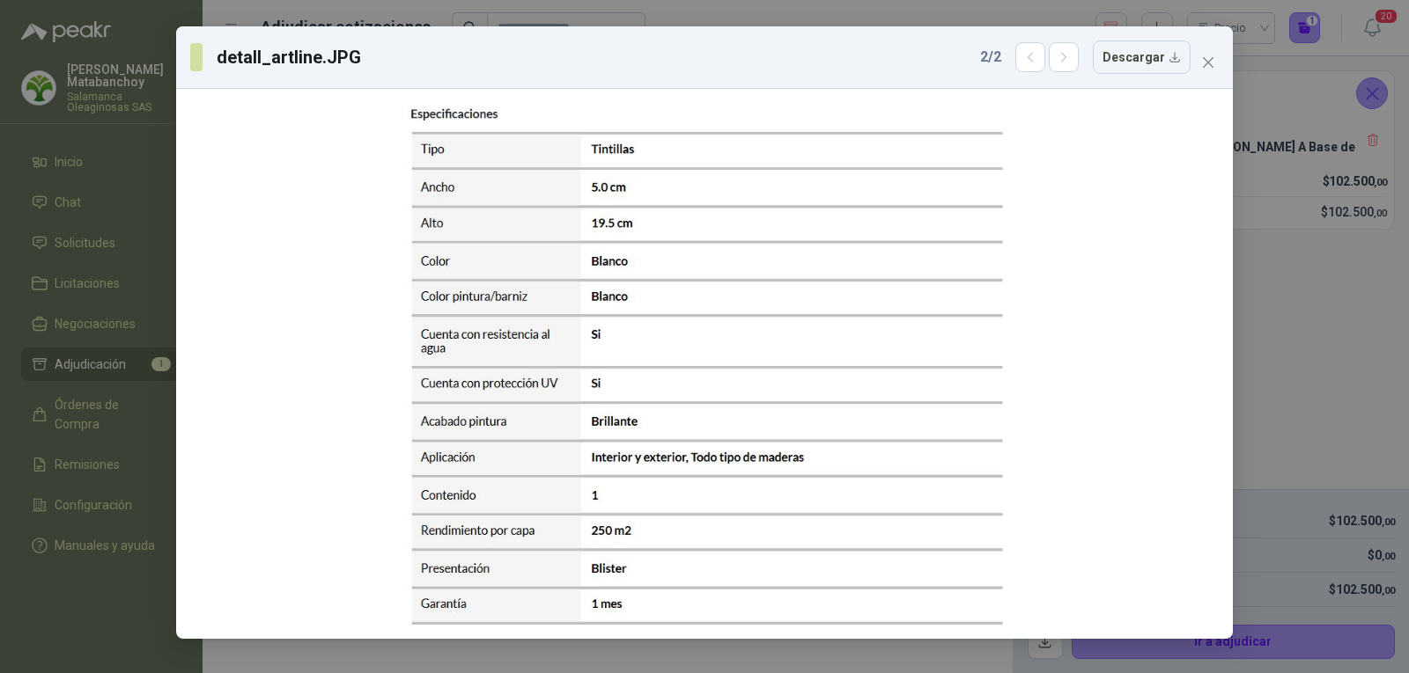
click at [1018, 63] on div "2 / 2 Descargar" at bounding box center [1085, 56] width 210 height 33
click at [1029, 65] on button "button" at bounding box center [1030, 57] width 30 height 30
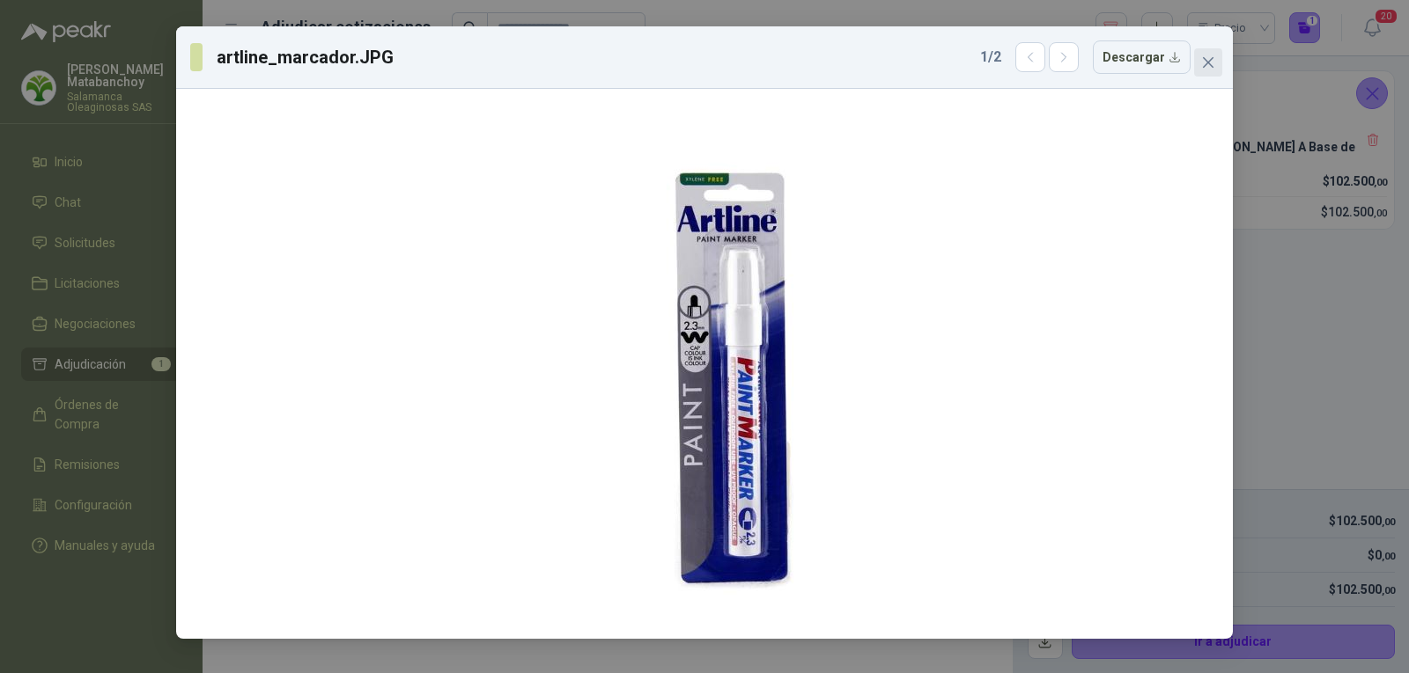
click at [1208, 62] on icon "close" at bounding box center [1208, 62] width 11 height 11
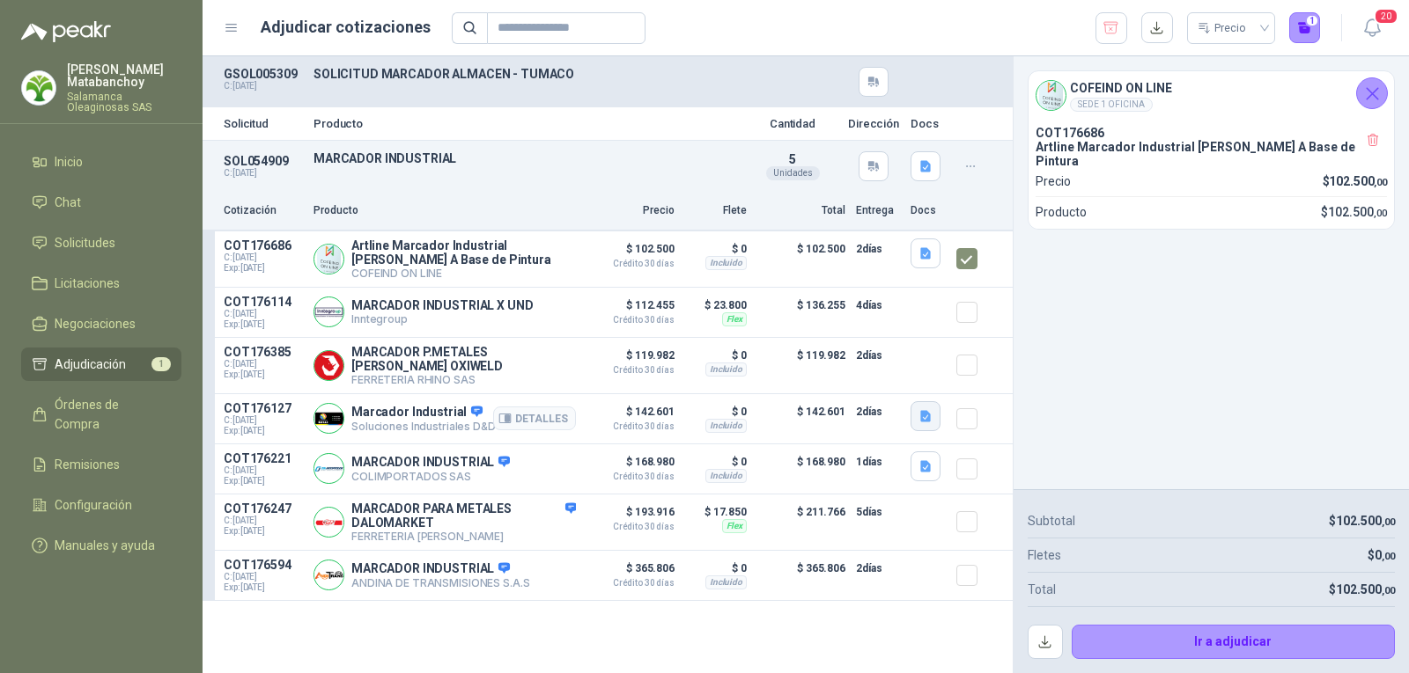
click at [924, 419] on icon "button" at bounding box center [925, 415] width 11 height 11
click at [865, 386] on button "WhatsApp Image [DATE] 3.23.41 PM.jpeg" at bounding box center [812, 381] width 232 height 18
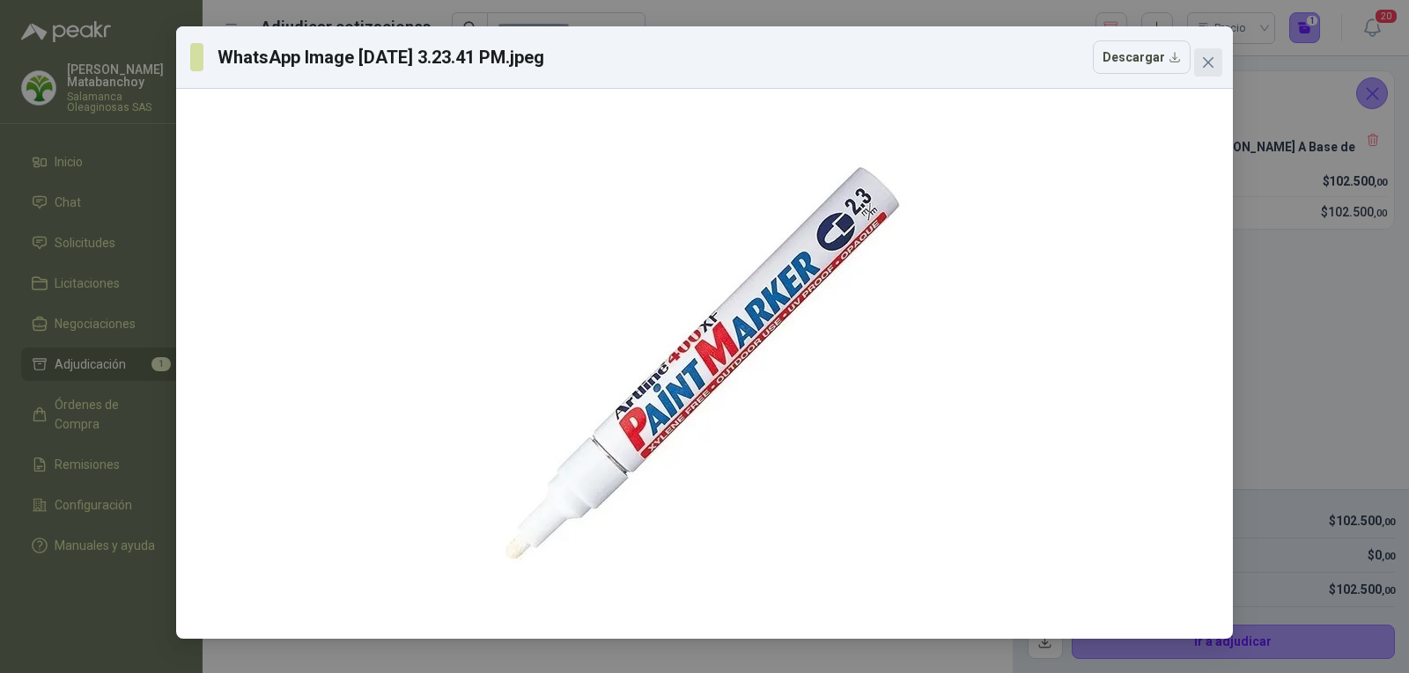
click at [1201, 67] on icon "close" at bounding box center [1208, 62] width 14 height 14
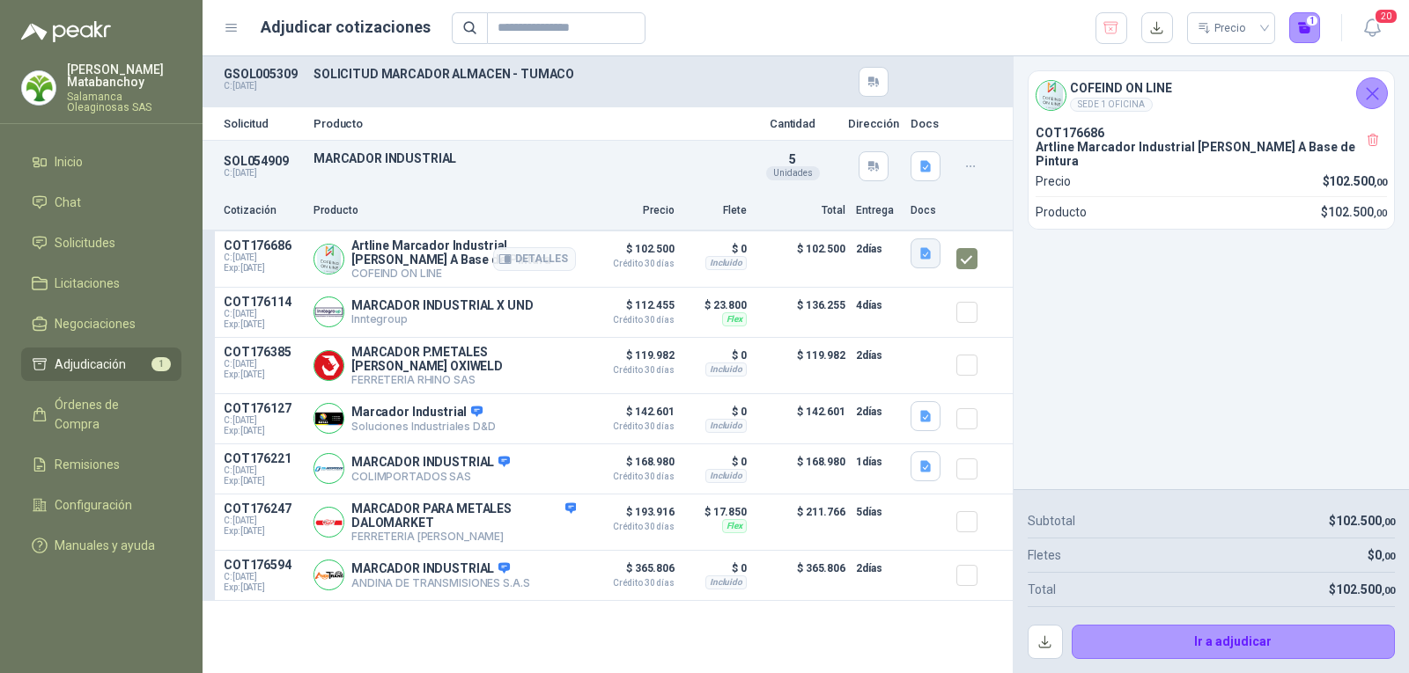
click at [927, 258] on icon "button" at bounding box center [925, 252] width 11 height 11
click at [886, 202] on button "artline_marcador.JPG" at bounding box center [863, 197] width 132 height 18
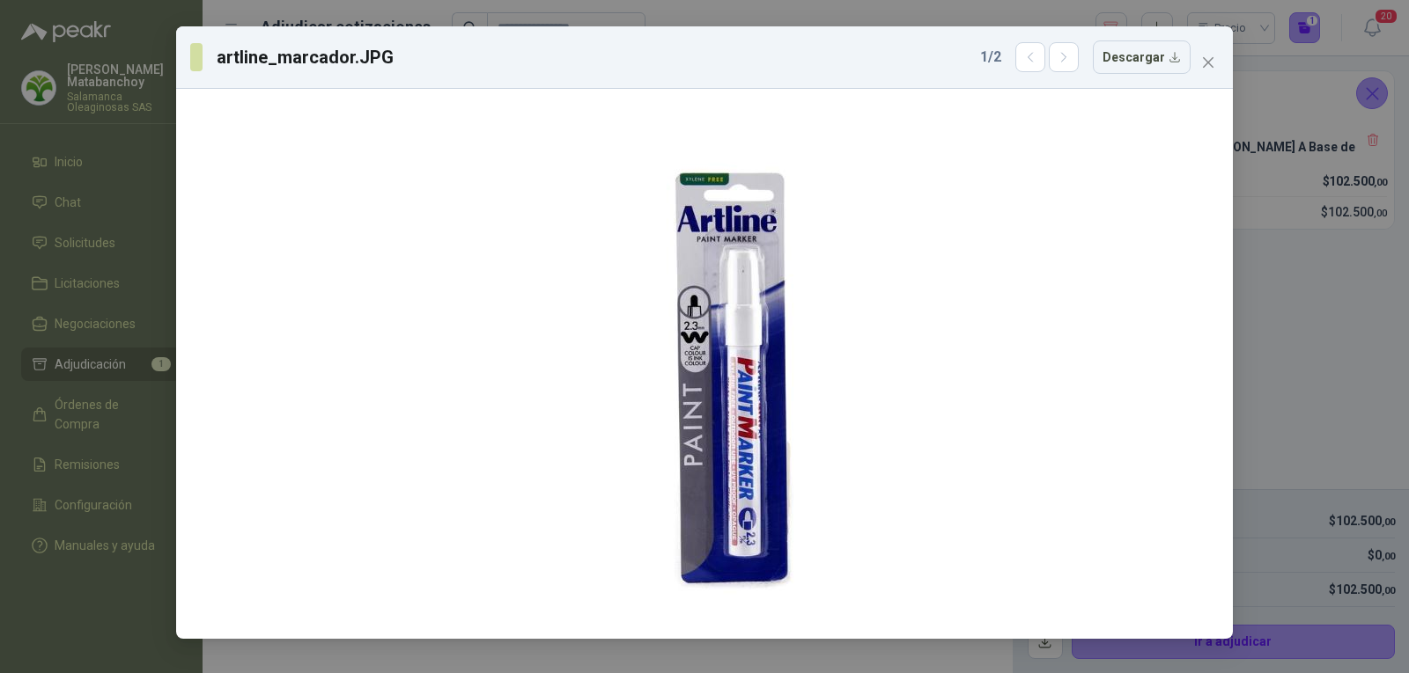
click at [1209, 63] on icon "close" at bounding box center [1208, 62] width 14 height 14
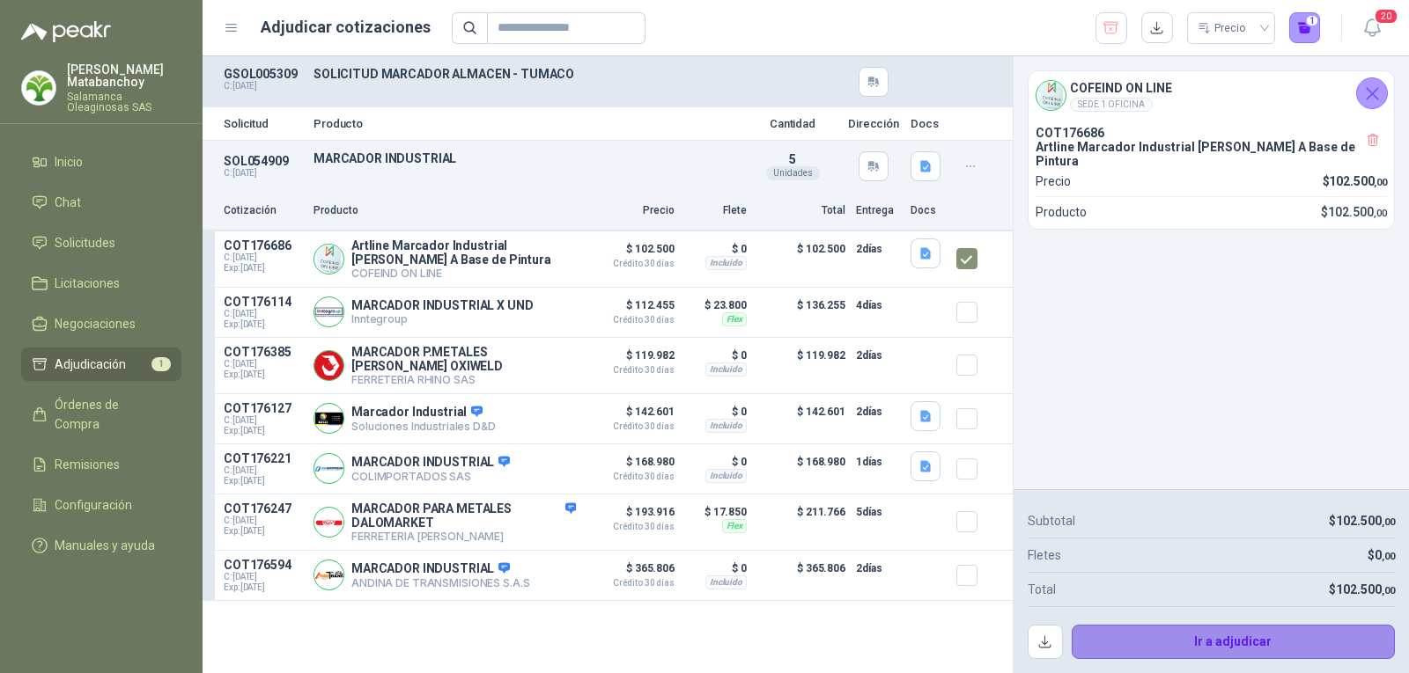
click at [1141, 650] on button "Ir a adjudicar" at bounding box center [1233, 642] width 324 height 35
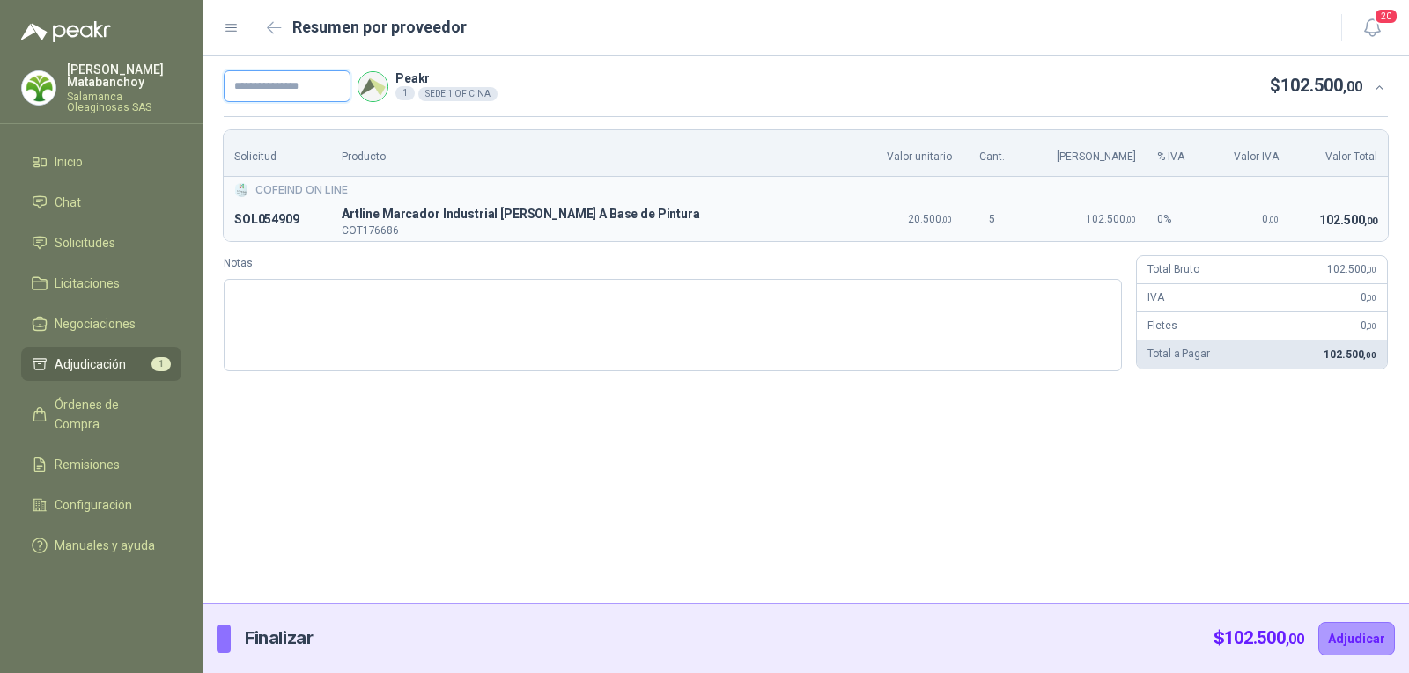
click at [330, 93] on input "text" at bounding box center [287, 86] width 127 height 32
type input "*******"
click at [1336, 637] on button "Adjudicar" at bounding box center [1356, 638] width 77 height 33
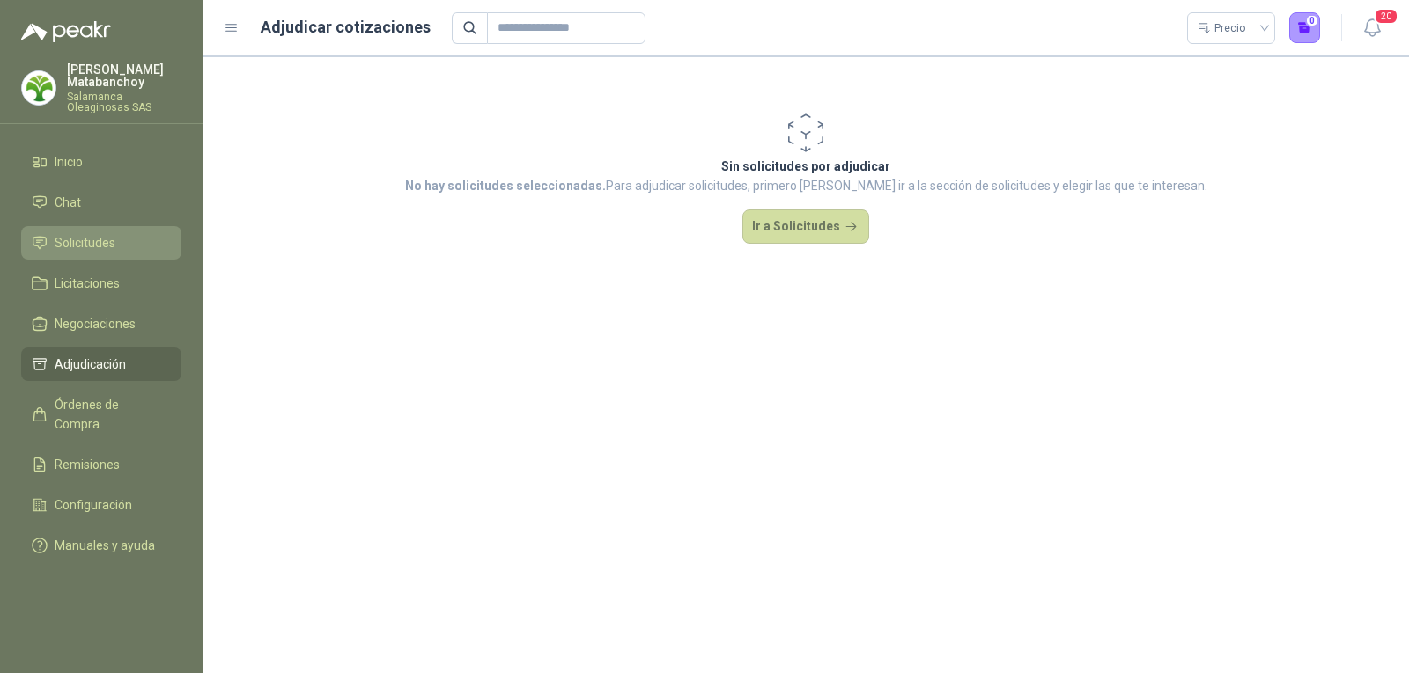
click at [106, 235] on span "Solicitudes" at bounding box center [85, 242] width 61 height 19
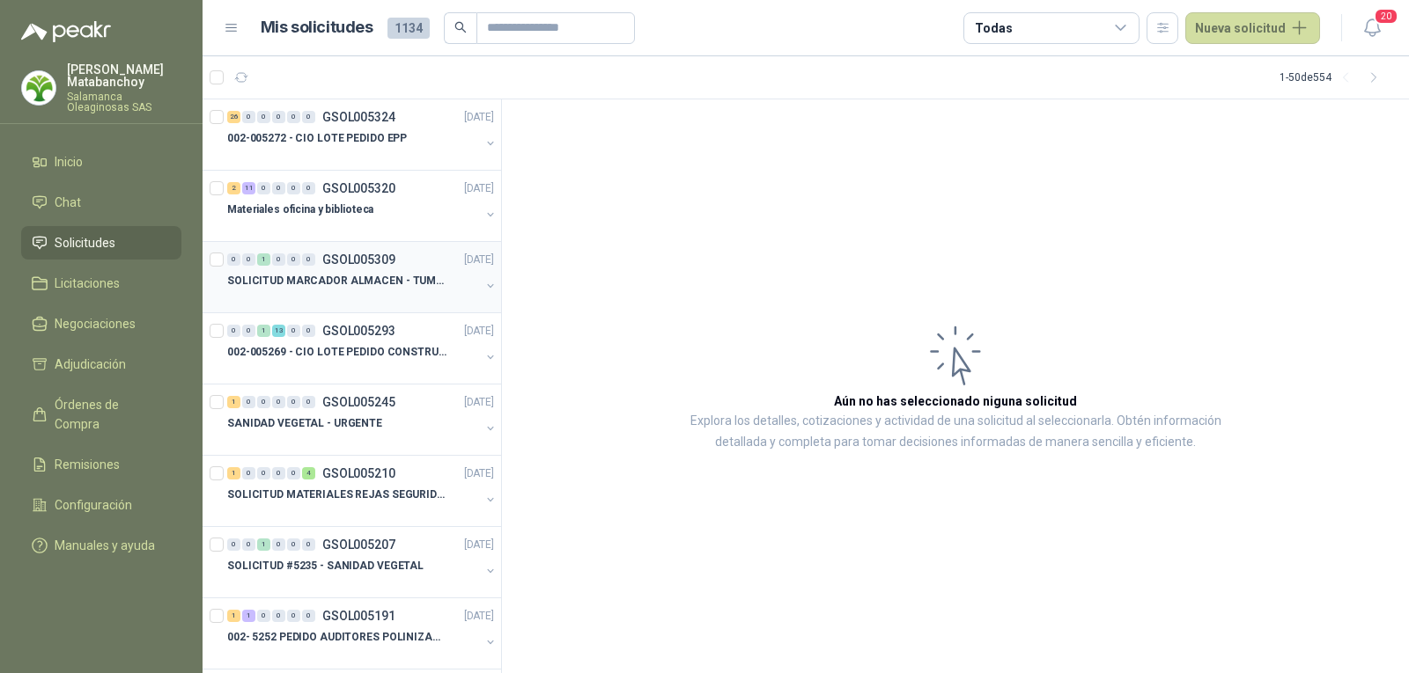
click at [370, 261] on p "GSOL005309" at bounding box center [358, 260] width 73 height 12
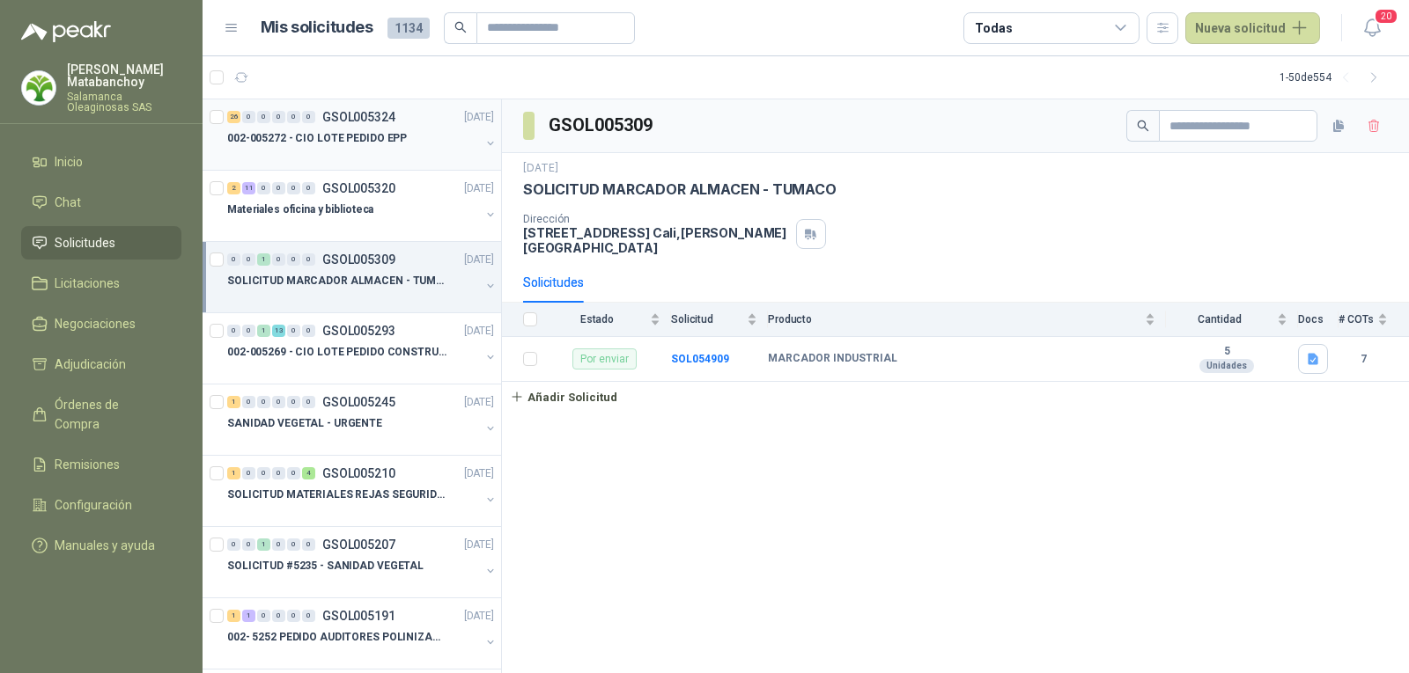
click at [310, 149] on div at bounding box center [353, 156] width 253 height 14
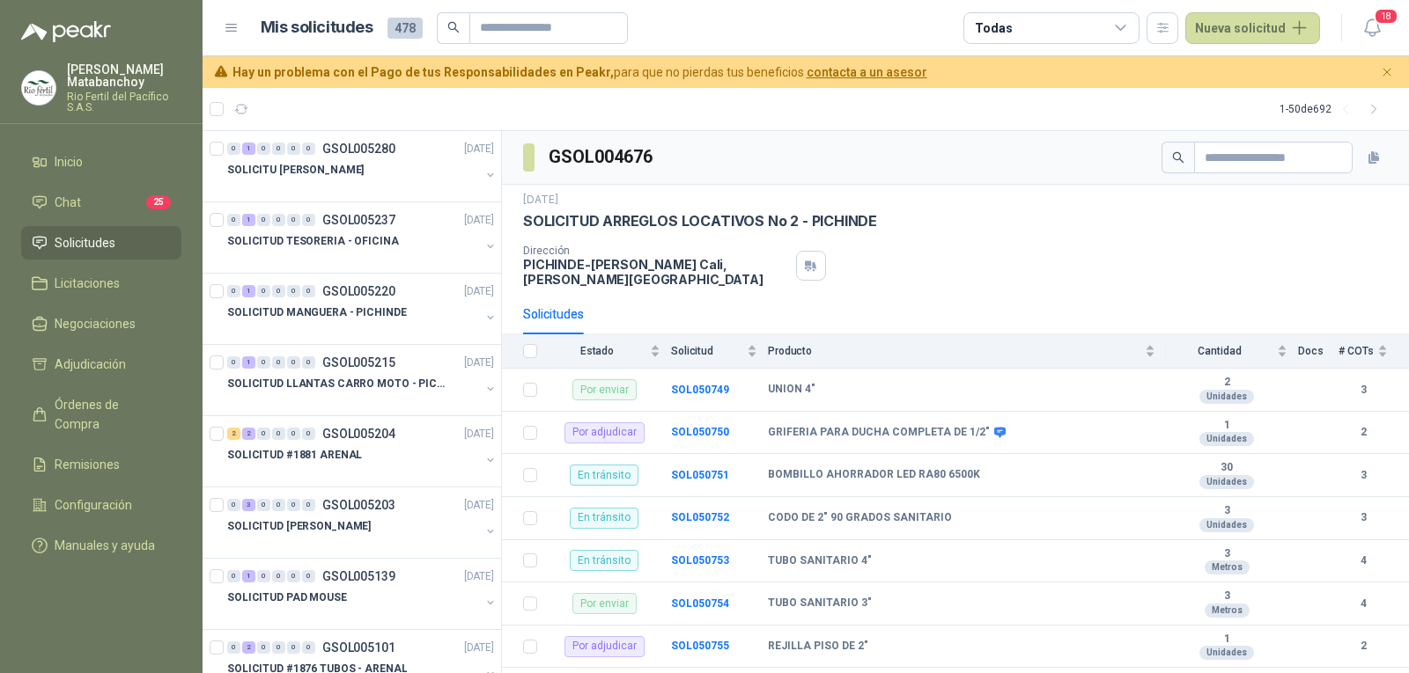
scroll to position [1232, 0]
